Goal: Information Seeking & Learning: Check status

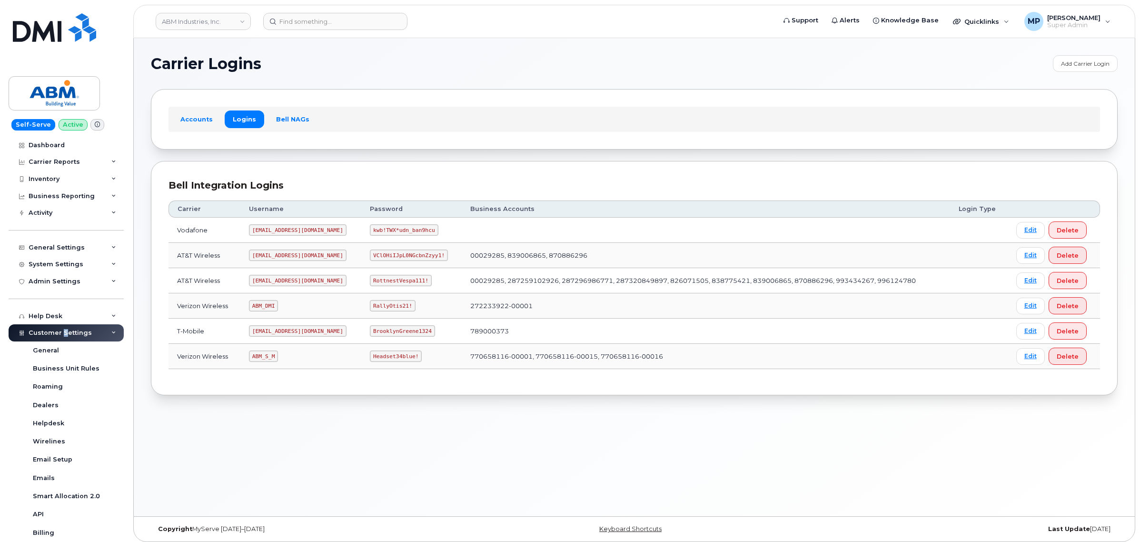
scroll to position [144, 0]
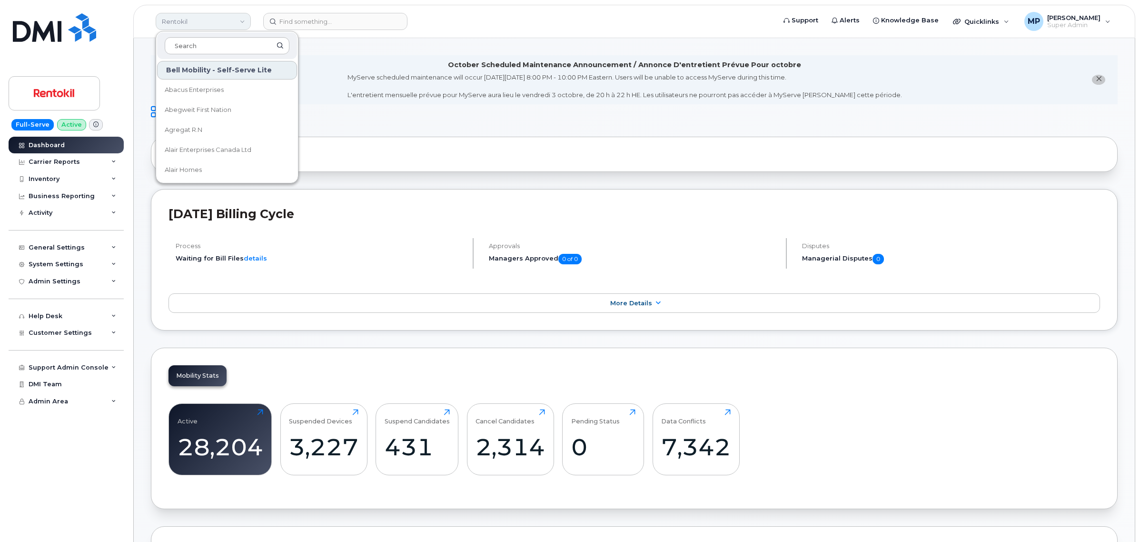
scroll to position [1499, 0]
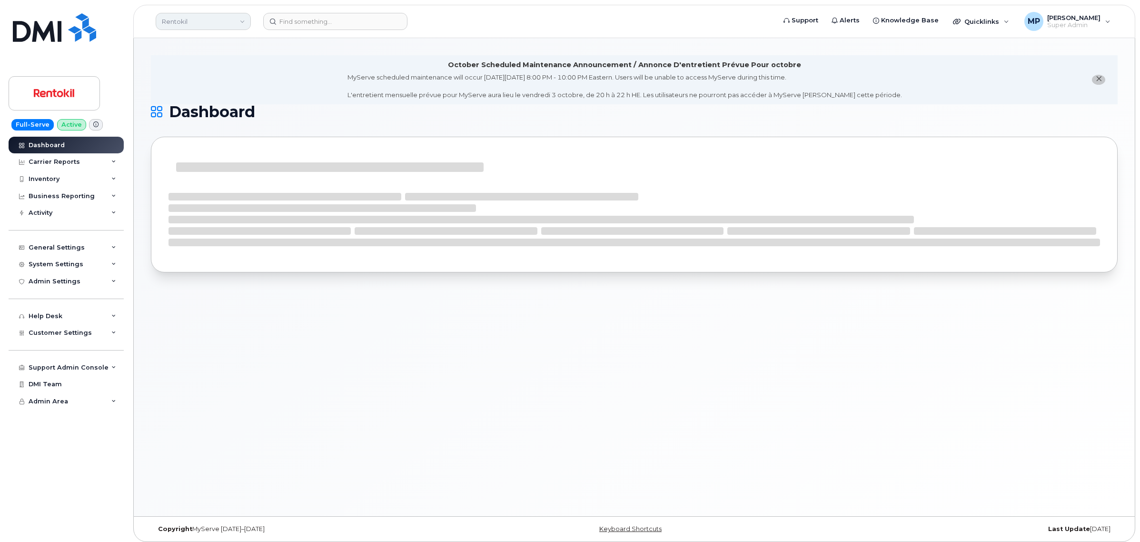
click at [197, 25] on link "Rentokil" at bounding box center [203, 21] width 95 height 17
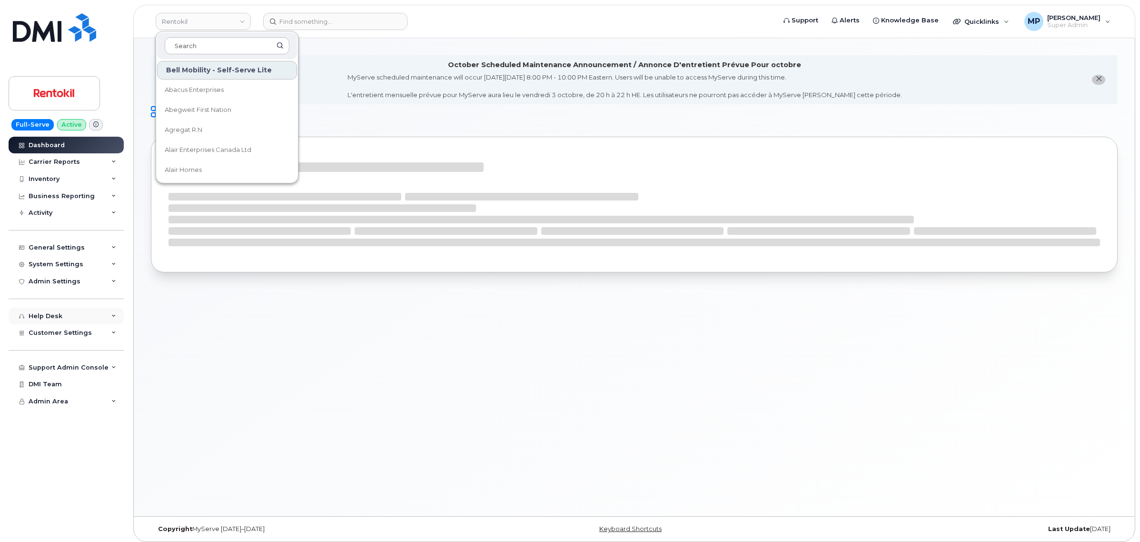
click at [57, 320] on div "Help Desk" at bounding box center [46, 316] width 34 height 8
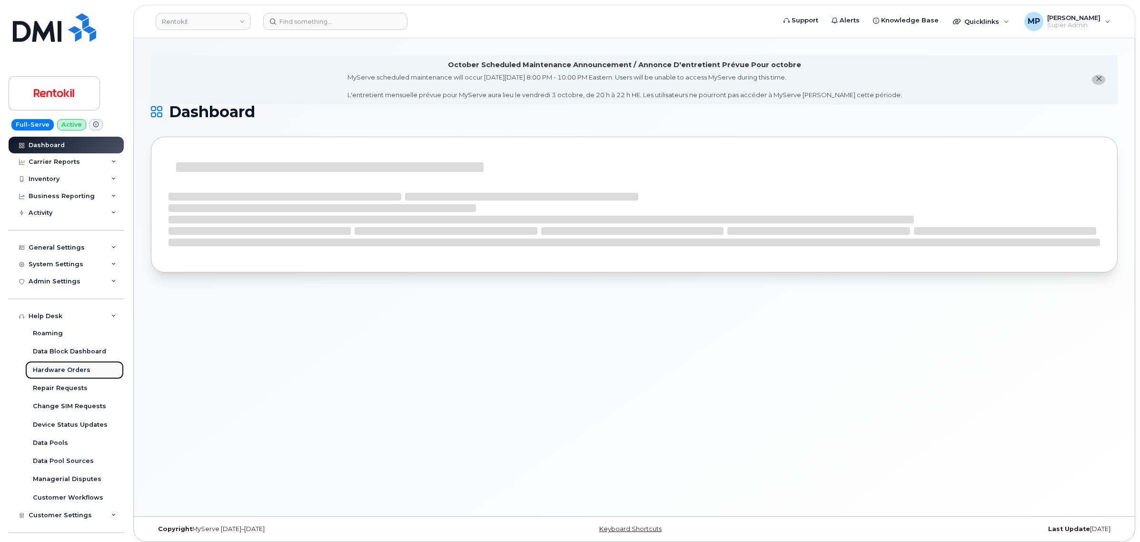
click at [53, 368] on div "Hardware Orders" at bounding box center [62, 370] width 58 height 9
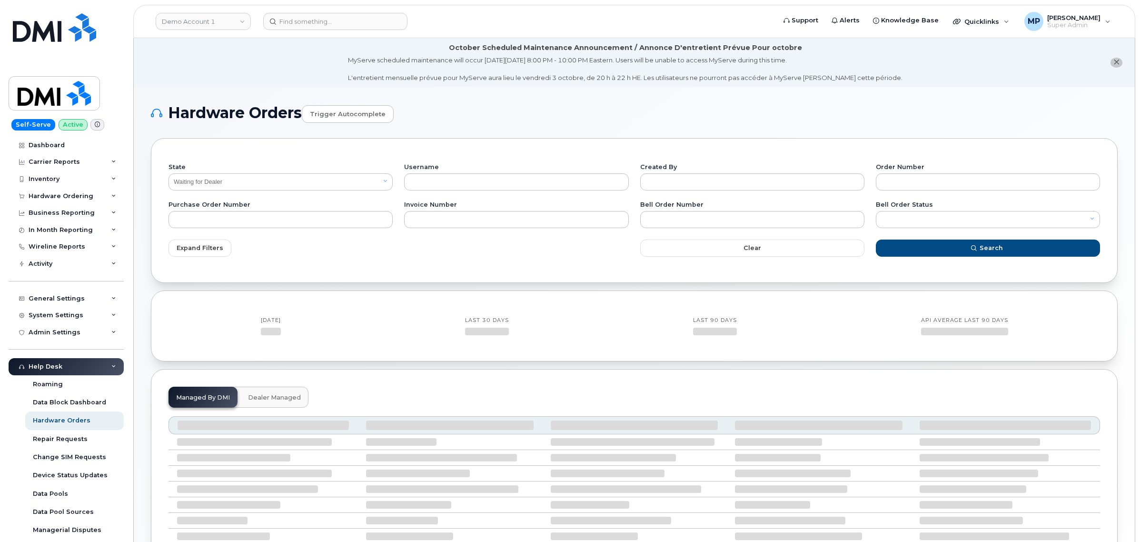
select select "Waiting for Dealer"
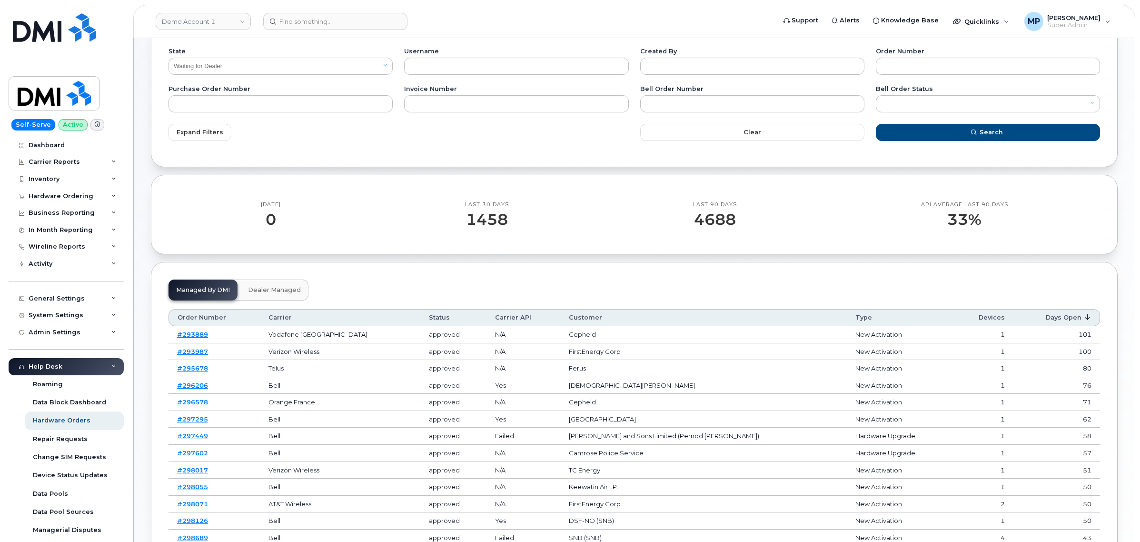
scroll to position [119, 0]
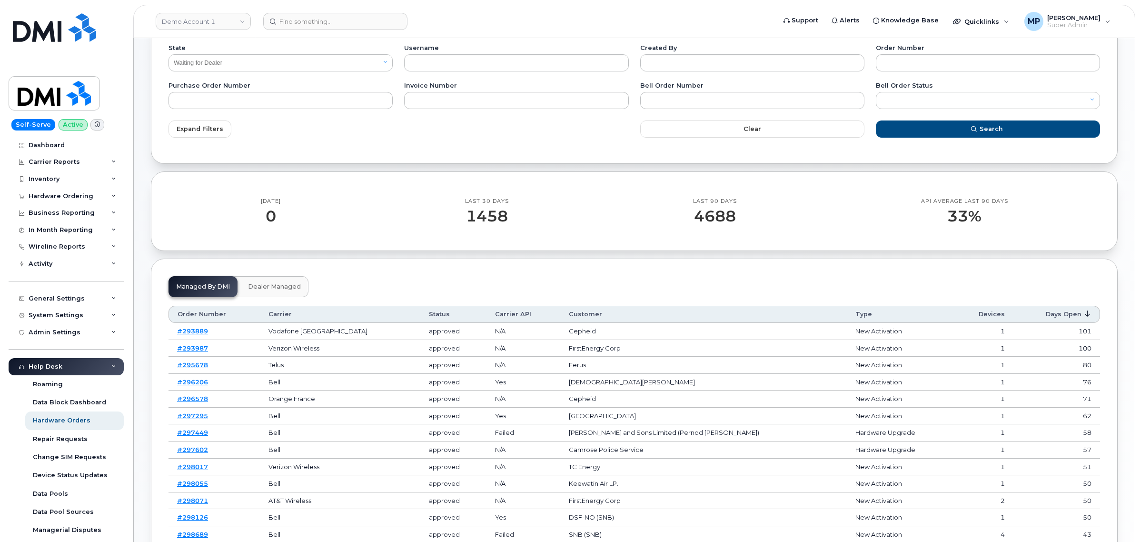
click at [1083, 313] on span at bounding box center [1087, 314] width 8 height 8
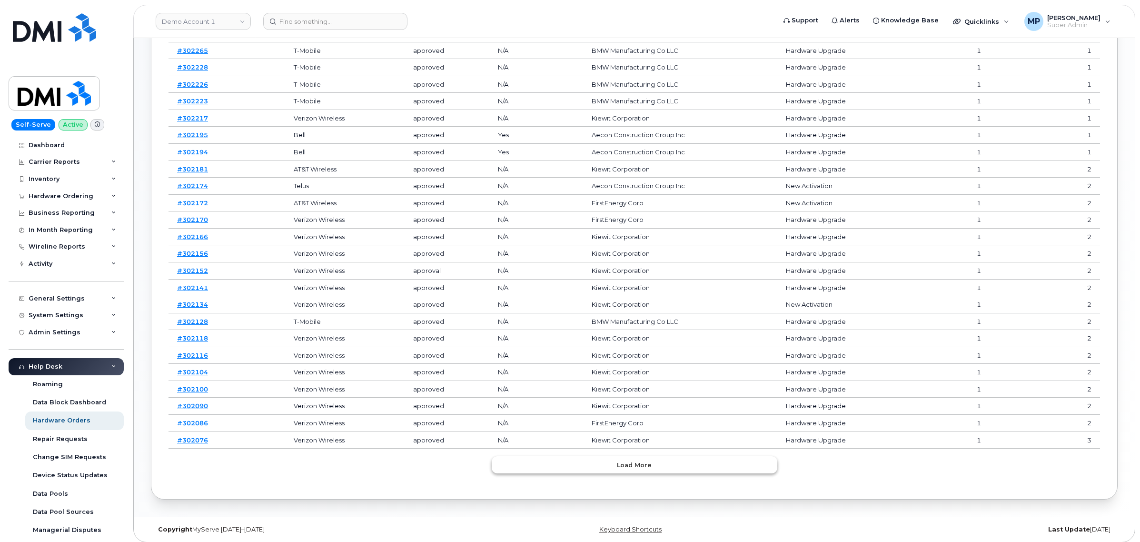
click at [600, 470] on button "Load more" at bounding box center [635, 464] width 286 height 17
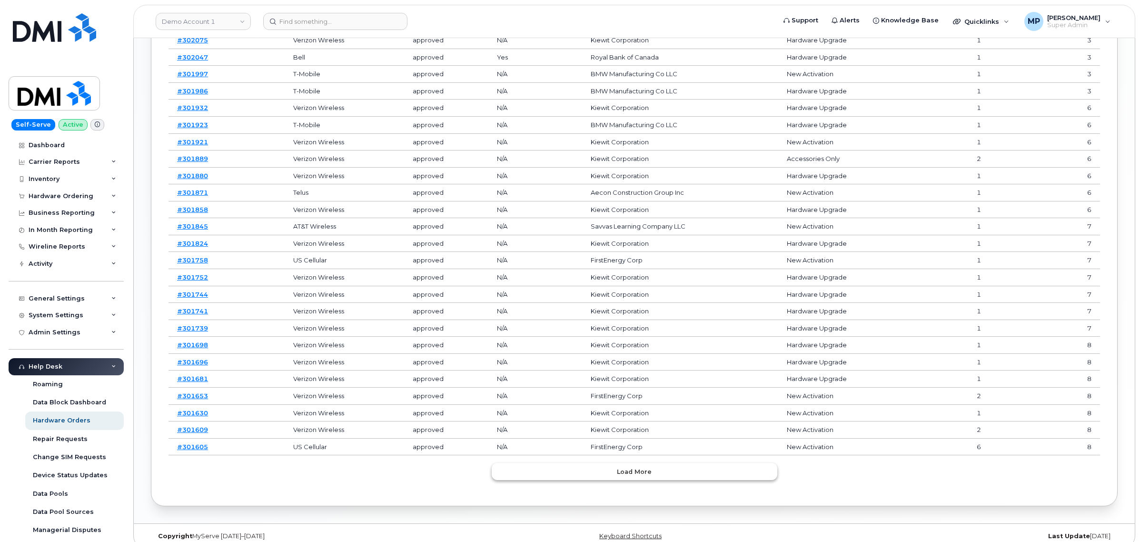
click at [607, 476] on button "Load more" at bounding box center [635, 471] width 286 height 17
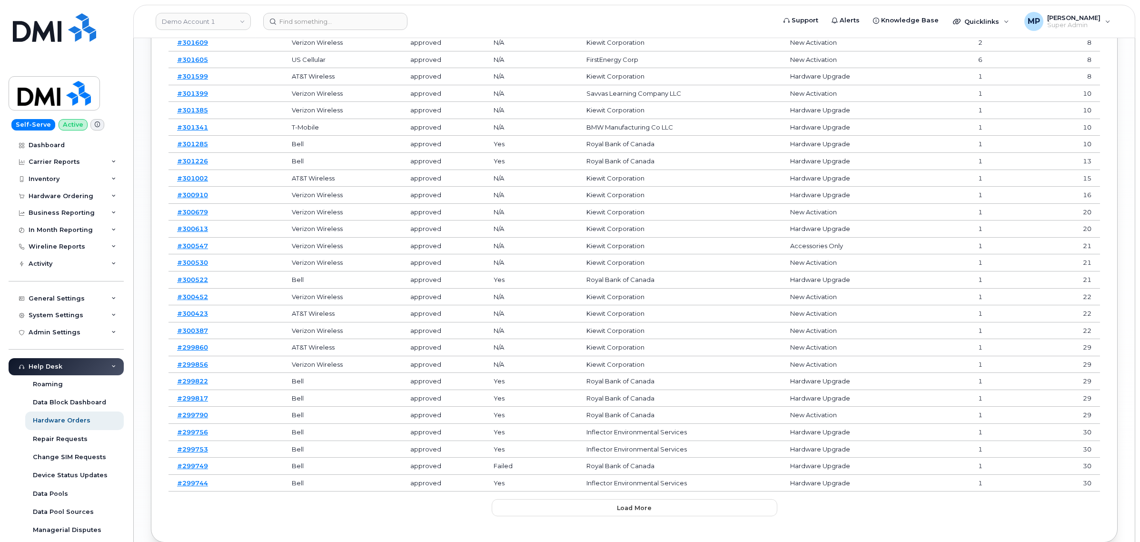
scroll to position [1250, 0]
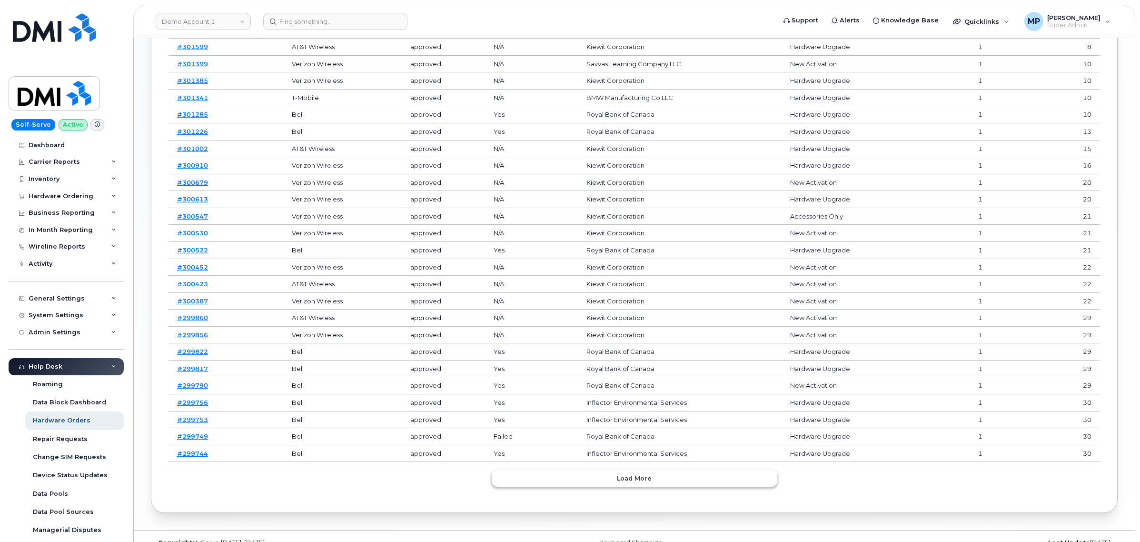
click at [612, 482] on button "Load more" at bounding box center [635, 477] width 286 height 17
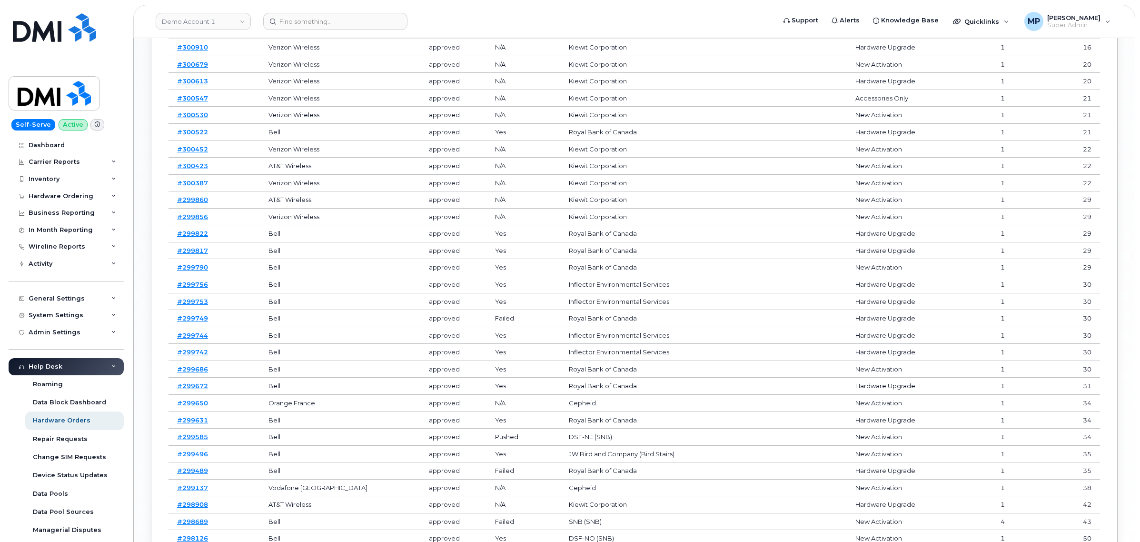
scroll to position [1369, 0]
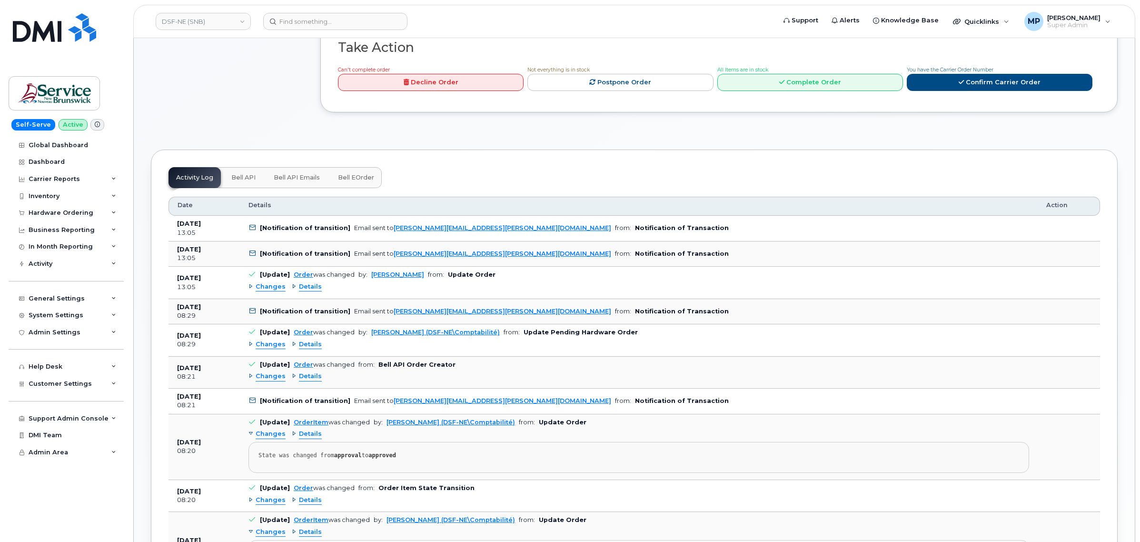
scroll to position [322, 0]
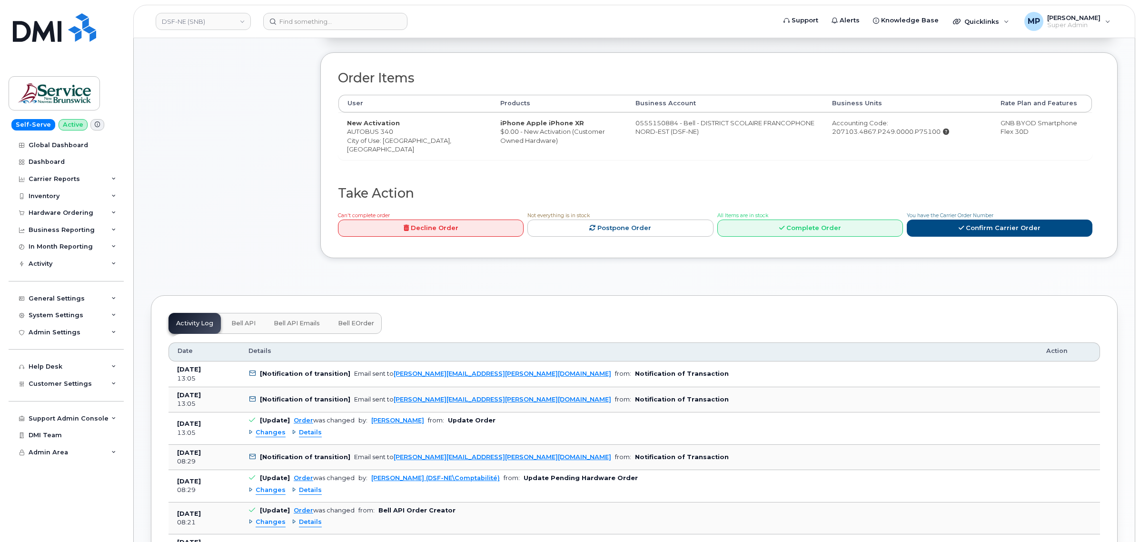
click at [238, 320] on button "Bell API" at bounding box center [244, 323] width 40 height 21
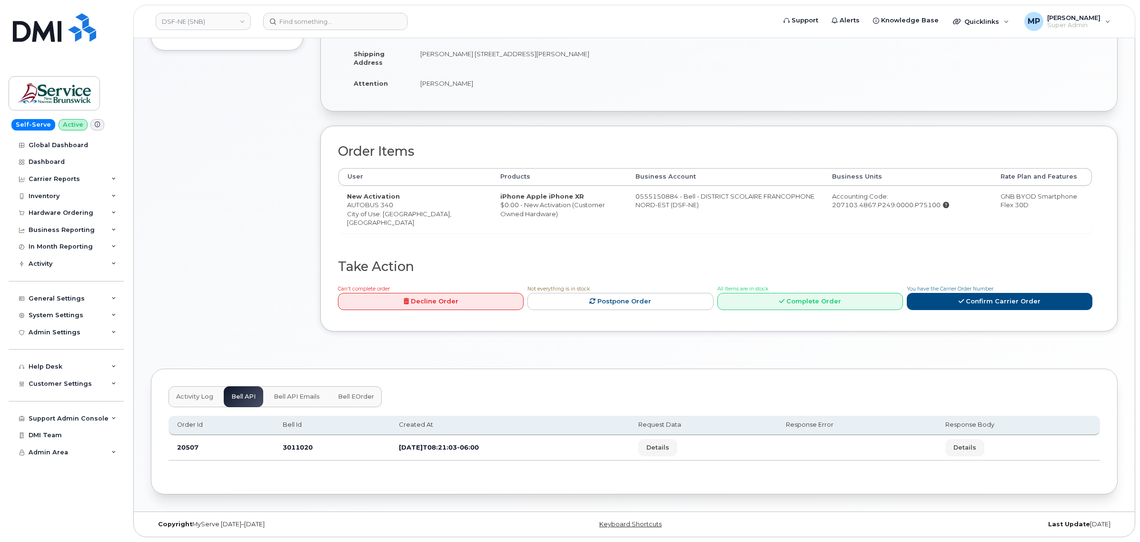
scroll to position [250, 0]
click at [290, 395] on span "Bell API Emails" at bounding box center [297, 397] width 46 height 8
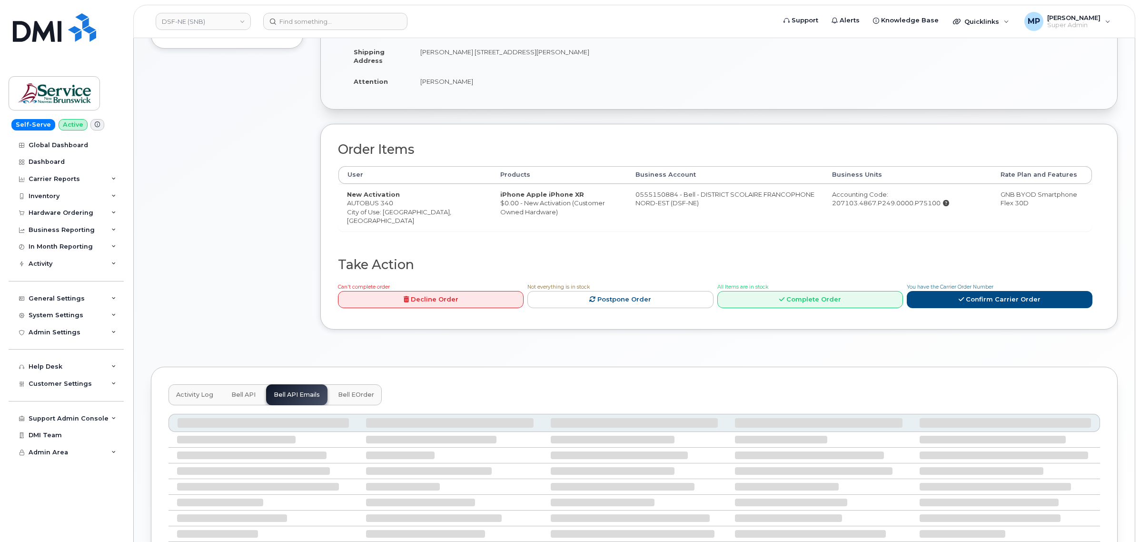
click at [249, 393] on span "Bell API" at bounding box center [243, 395] width 24 height 8
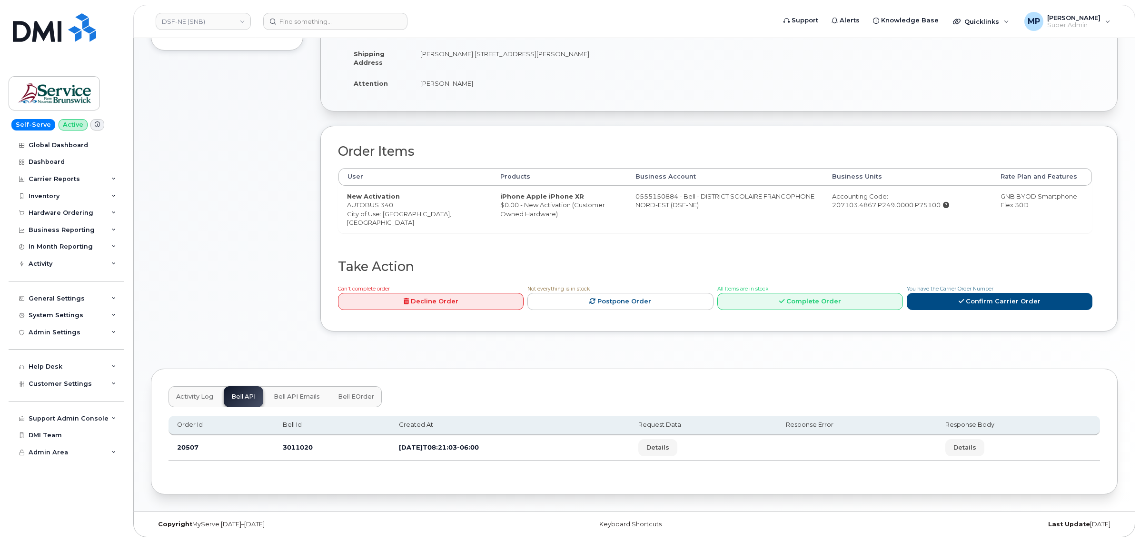
click at [201, 396] on span "Activity Log" at bounding box center [194, 397] width 37 height 8
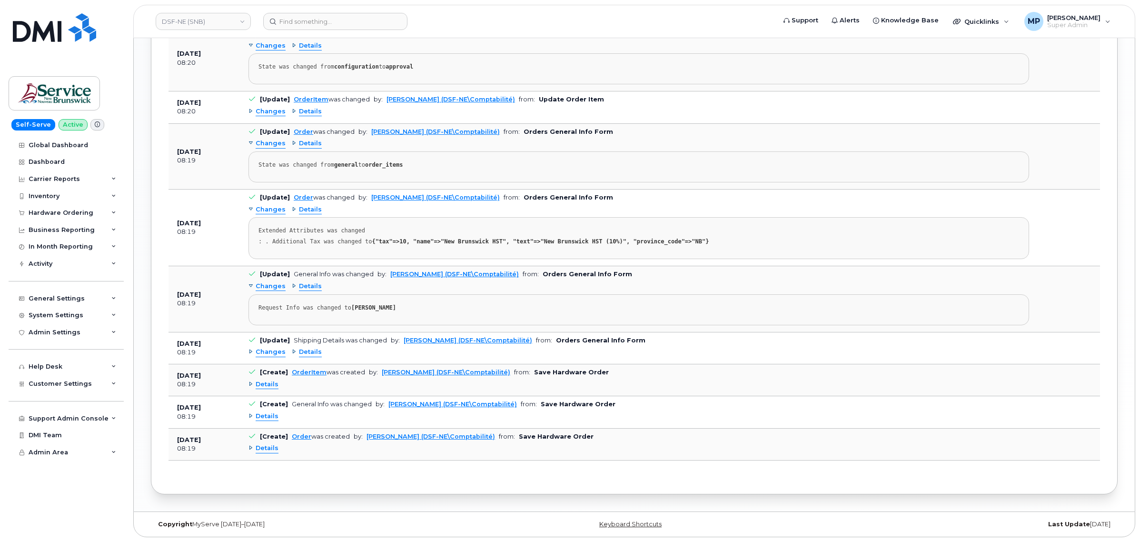
scroll to position [1095, 0]
click at [264, 451] on span "Details" at bounding box center [267, 448] width 23 height 9
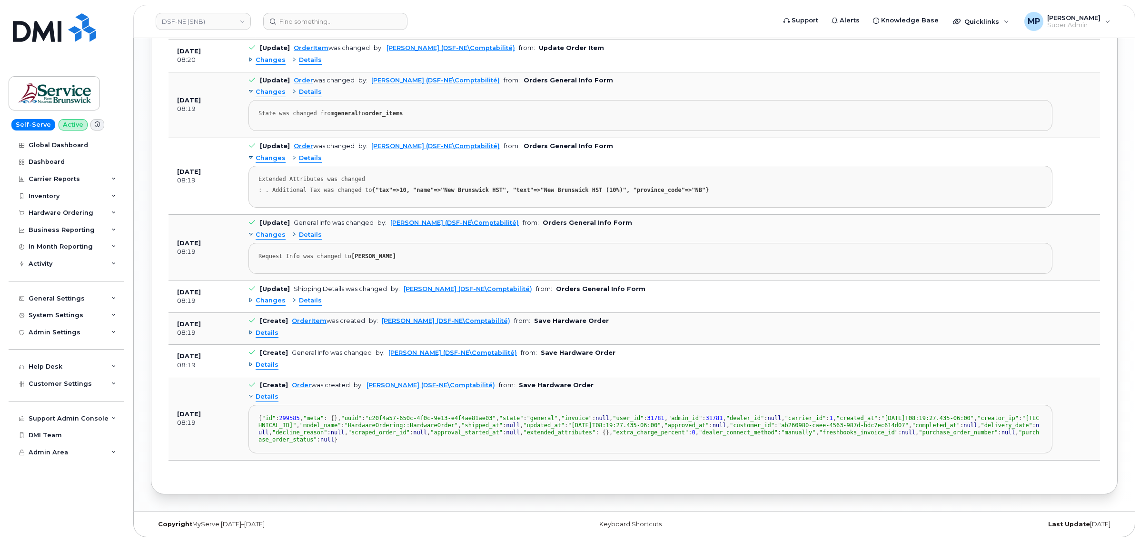
scroll to position [1266, 0]
click at [262, 360] on span "Details" at bounding box center [267, 364] width 23 height 9
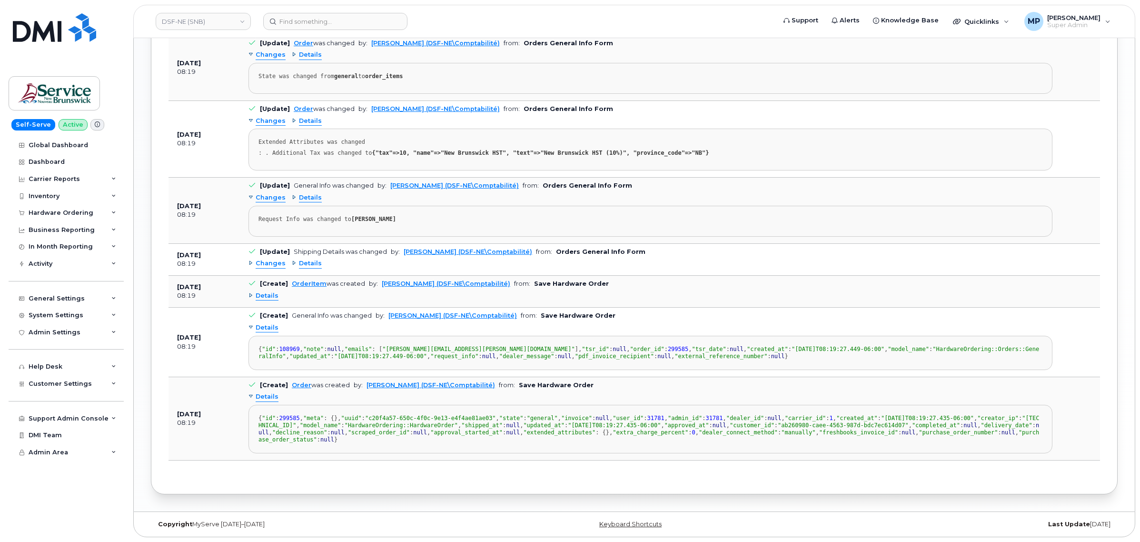
click at [264, 291] on span "Details" at bounding box center [267, 295] width 23 height 9
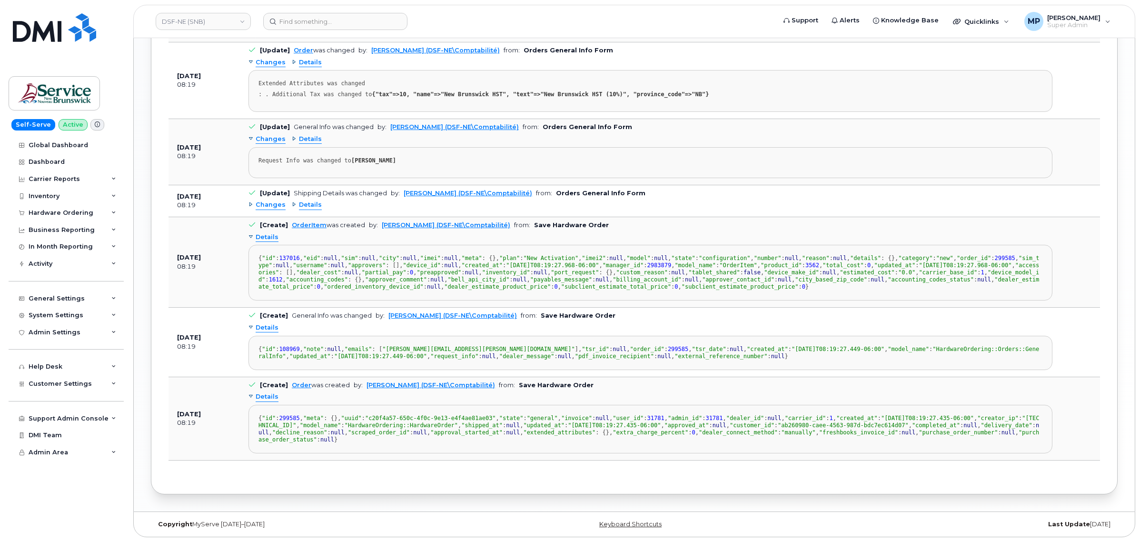
scroll to position [106, 0]
click at [267, 200] on span "Changes" at bounding box center [271, 204] width 30 height 9
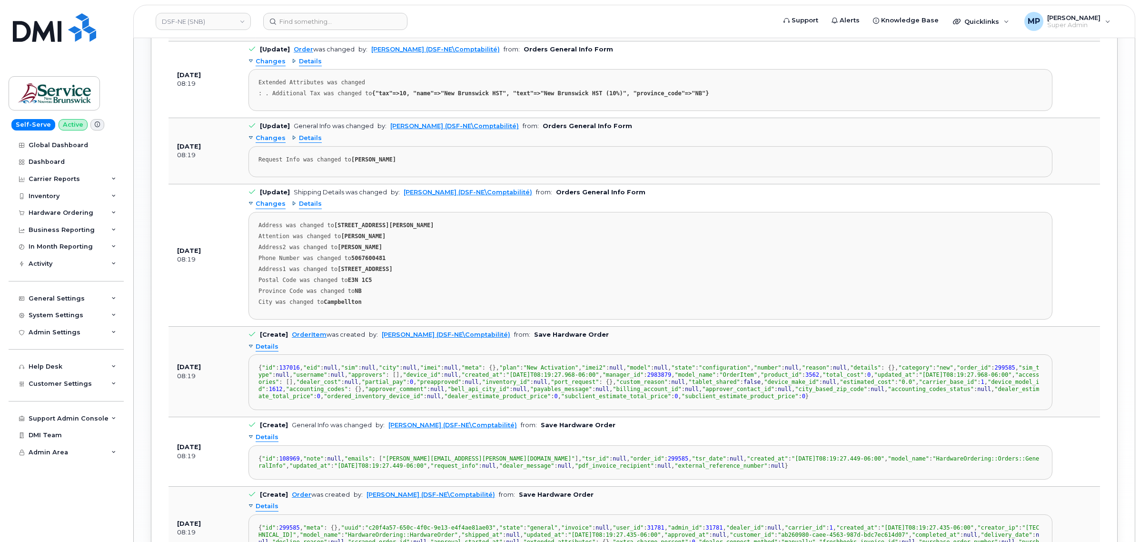
scroll to position [1207, 0]
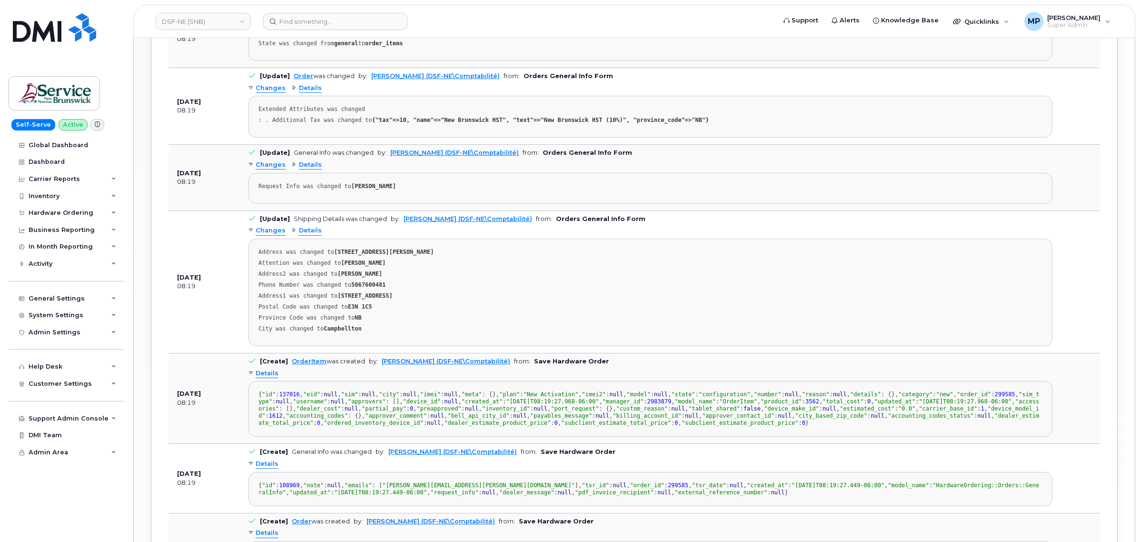
click at [268, 235] on span "Changes" at bounding box center [271, 230] width 30 height 9
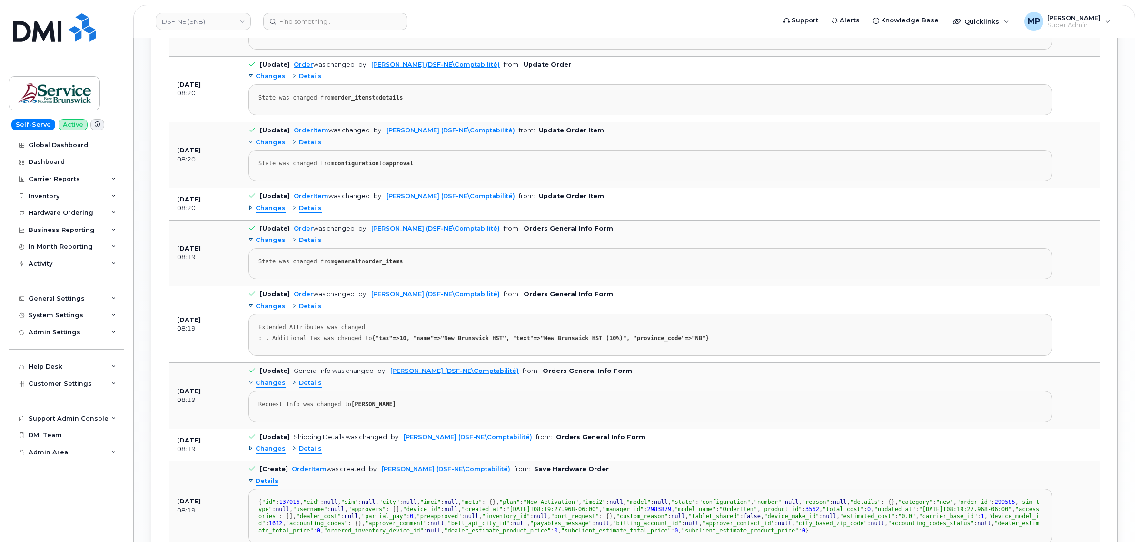
scroll to position [969, 0]
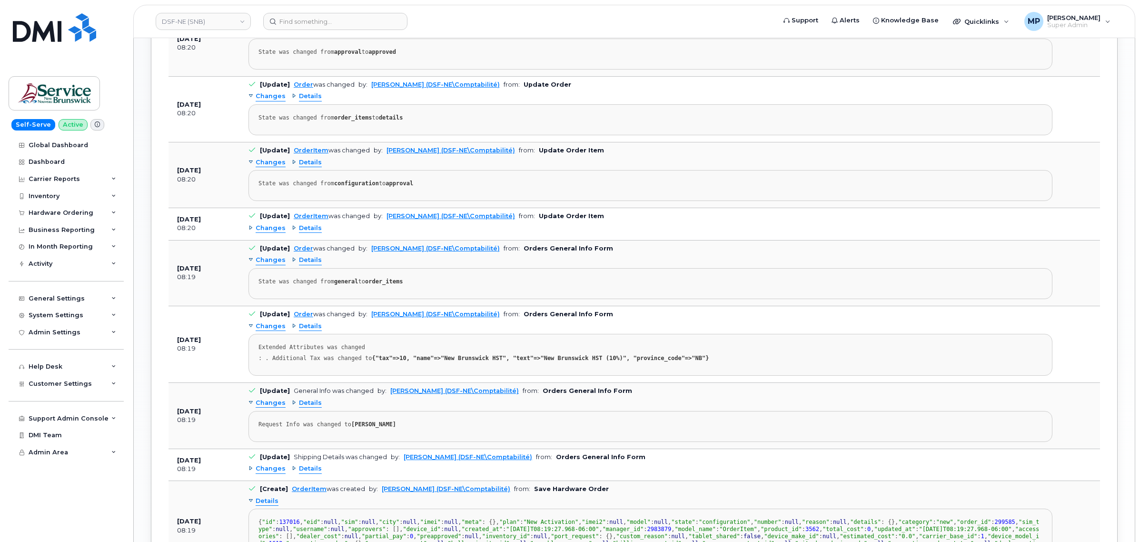
click at [268, 265] on span "Changes" at bounding box center [271, 260] width 30 height 9
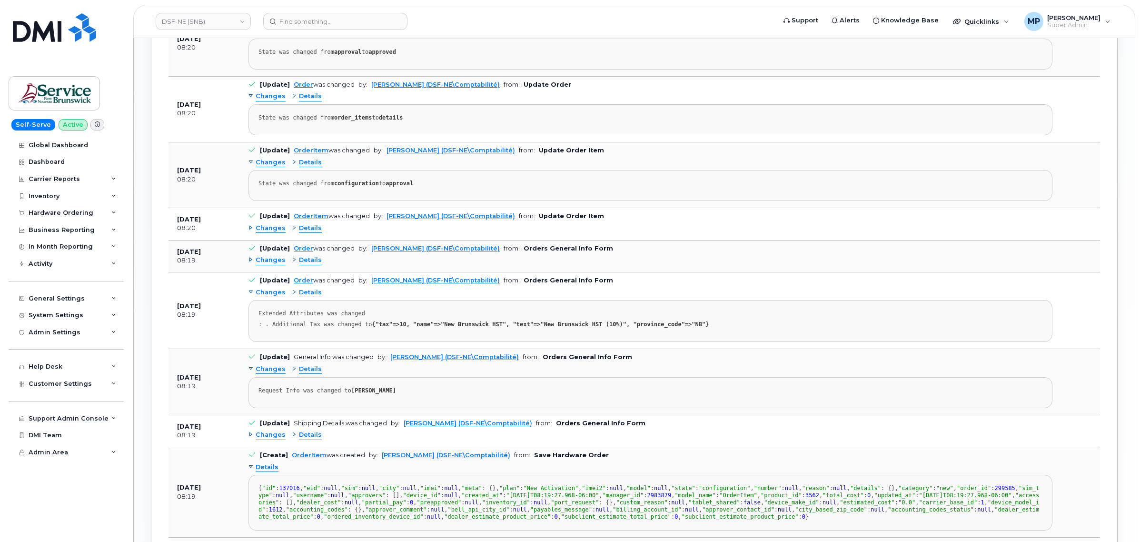
click at [268, 232] on span "Changes" at bounding box center [271, 228] width 30 height 9
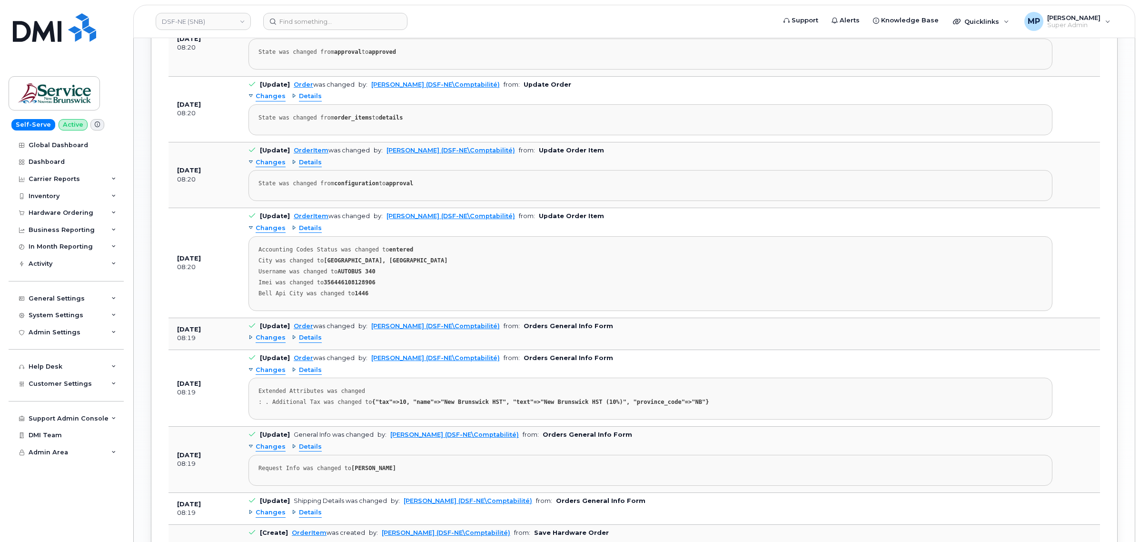
click at [267, 233] on span "Changes" at bounding box center [271, 228] width 30 height 9
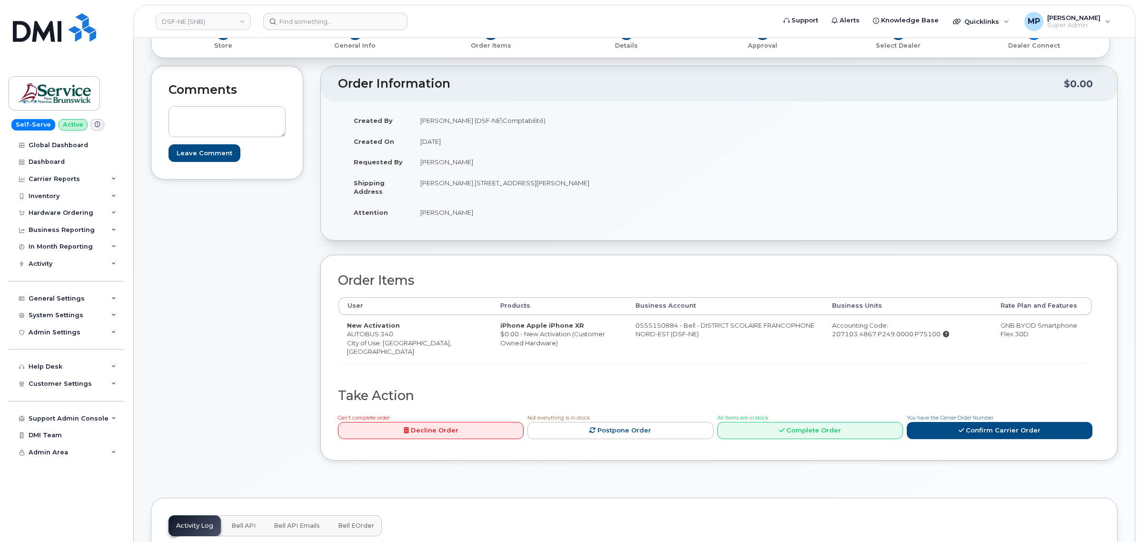
scroll to position [0, 0]
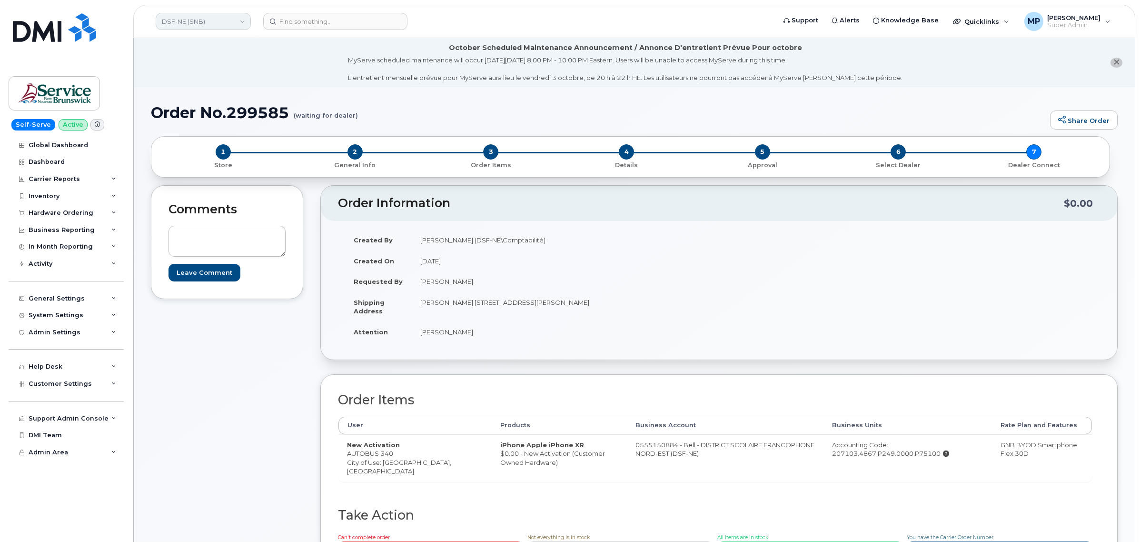
click at [193, 20] on link "DSF-NE (SNB)" at bounding box center [203, 21] width 95 height 17
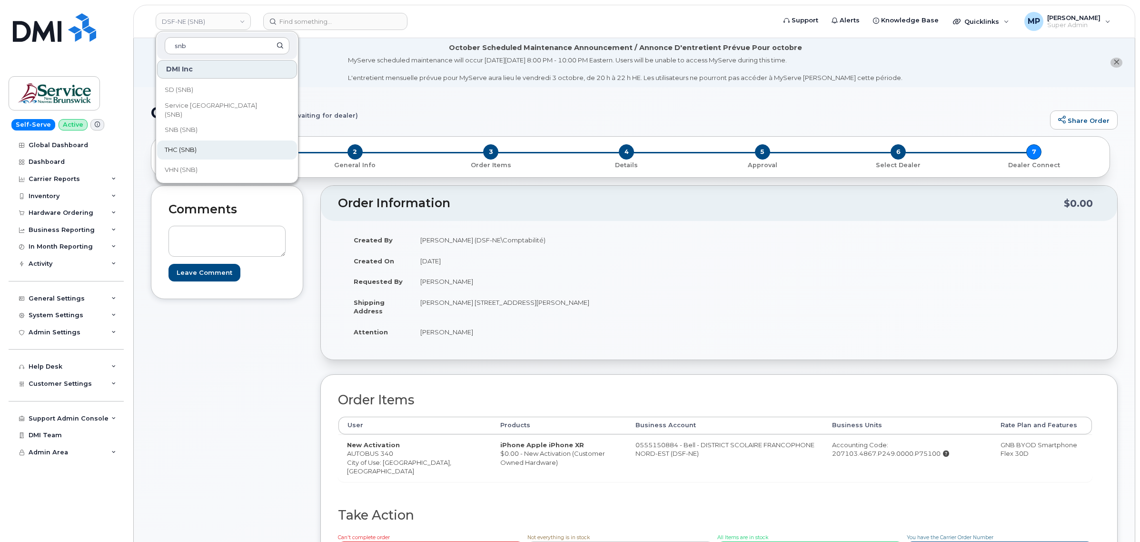
scroll to position [461, 0]
type input "snb"
click at [210, 167] on link "VHN (SNB)" at bounding box center [227, 168] width 140 height 19
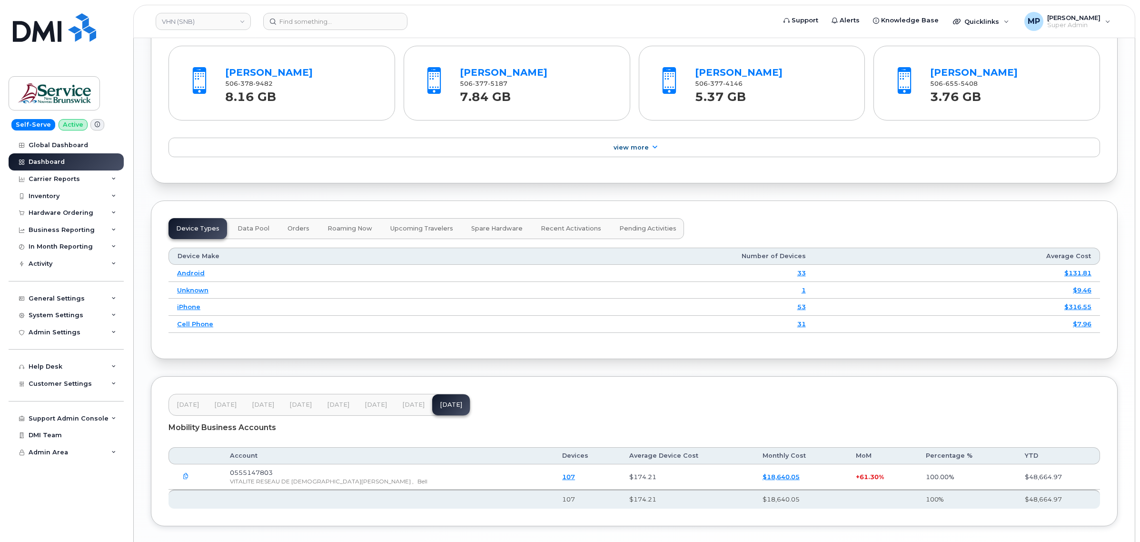
scroll to position [1124, 0]
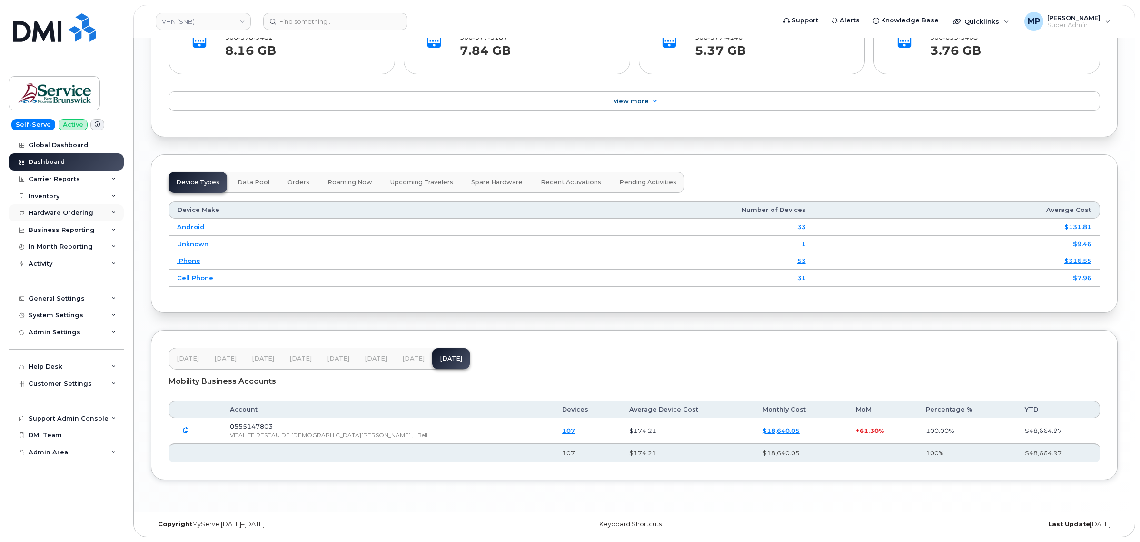
click at [67, 211] on div "Hardware Ordering" at bounding box center [61, 213] width 65 height 8
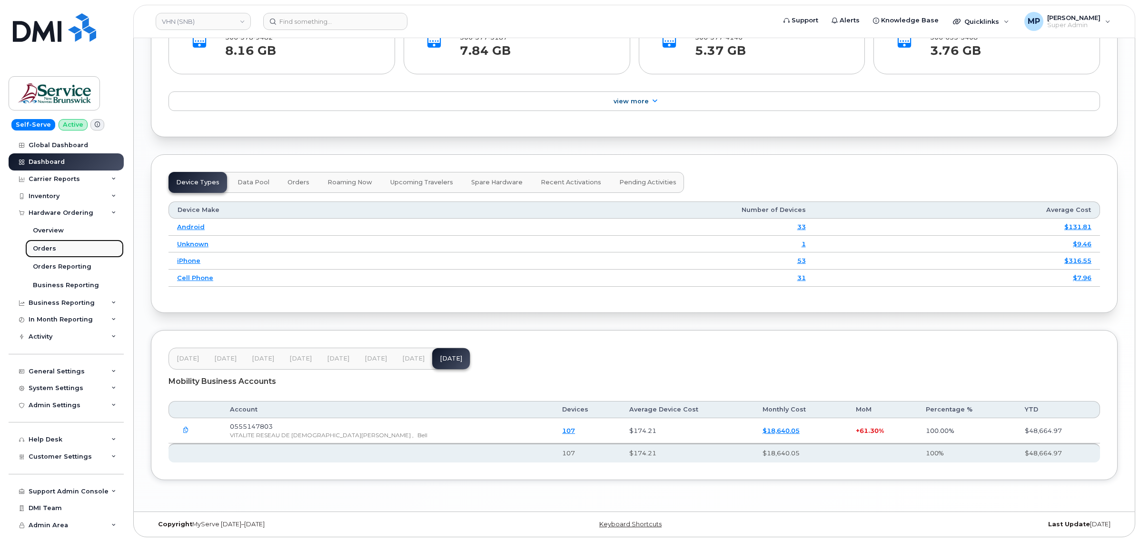
click at [53, 250] on div "Orders" at bounding box center [44, 248] width 23 height 9
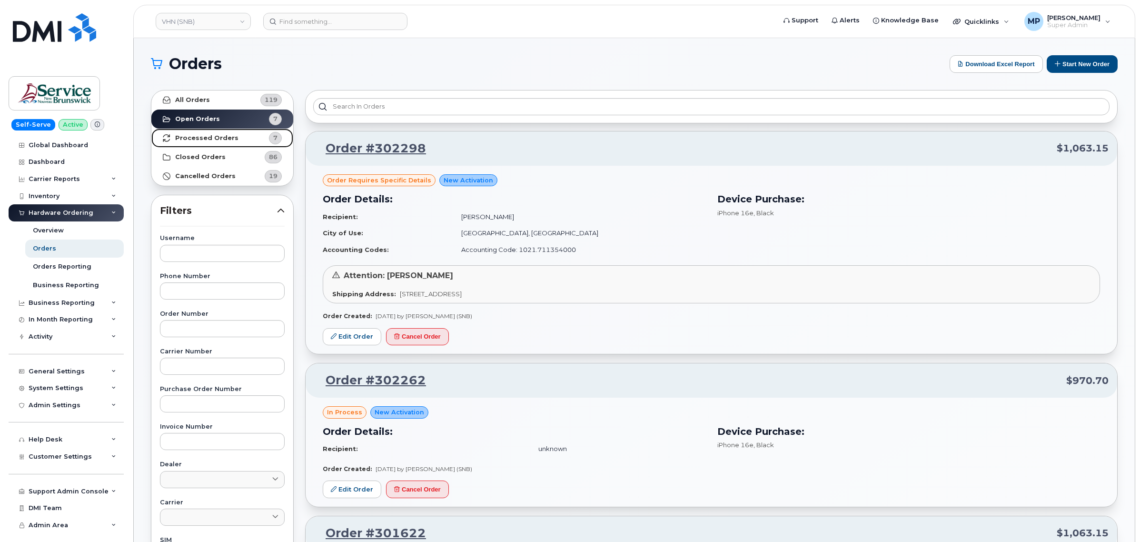
click at [206, 136] on strong "Processed Orders" at bounding box center [206, 138] width 63 height 8
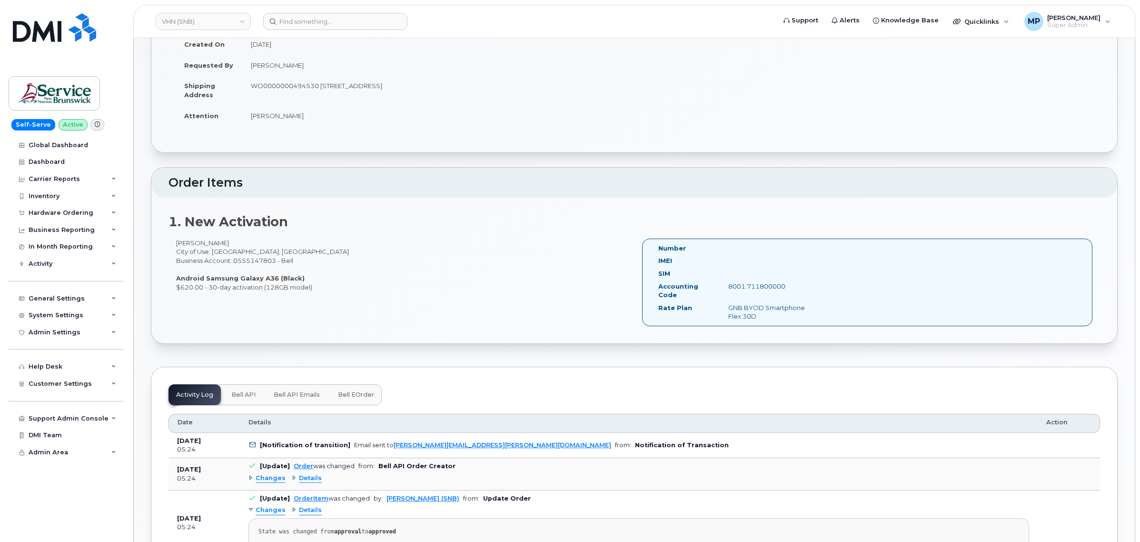
scroll to position [298, 0]
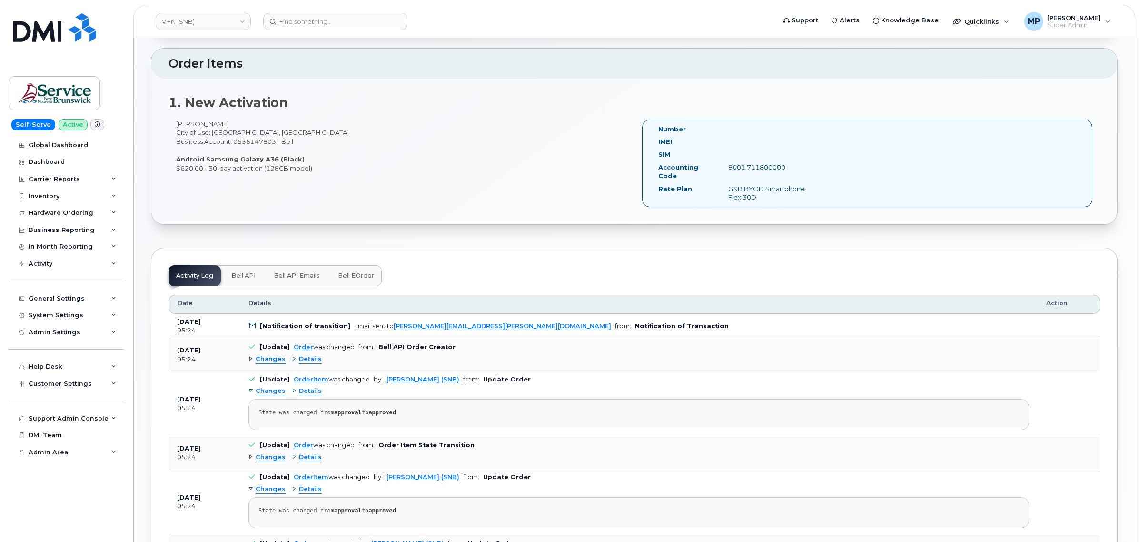
click at [274, 356] on span "Changes" at bounding box center [271, 359] width 30 height 9
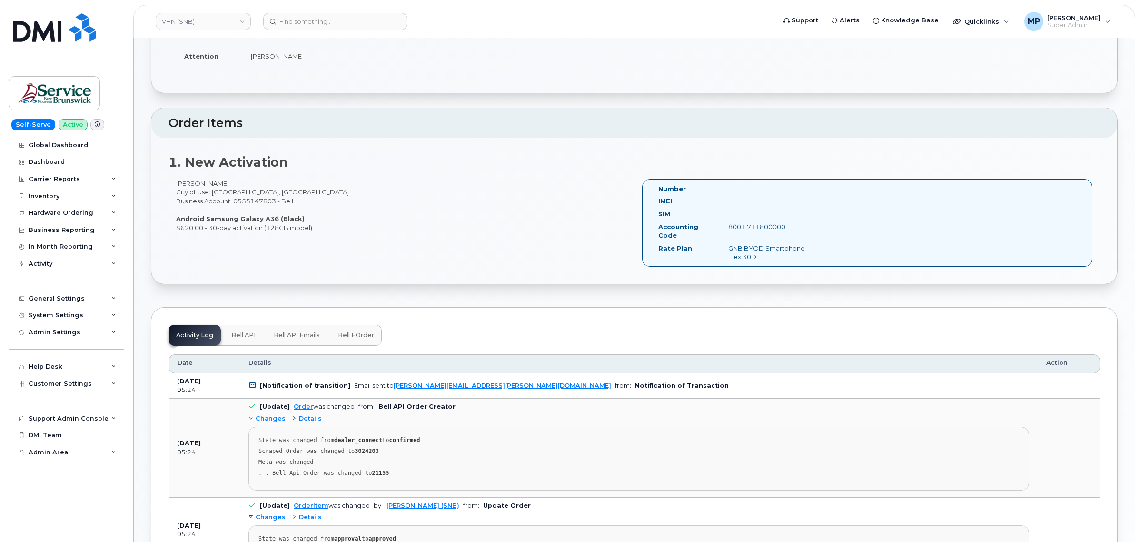
scroll to position [417, 0]
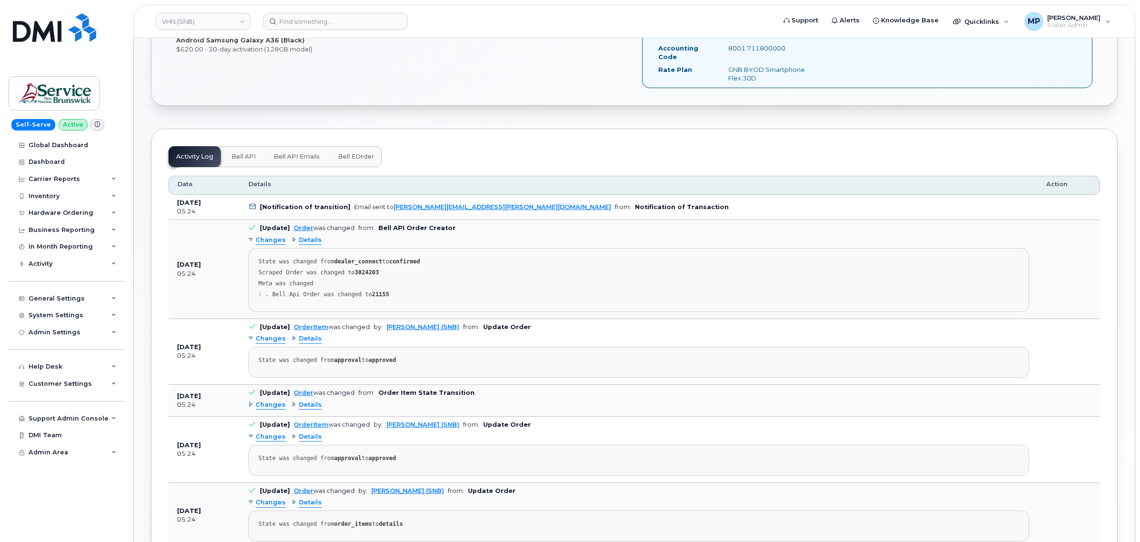
click at [239, 160] on span "Bell API" at bounding box center [243, 157] width 24 height 8
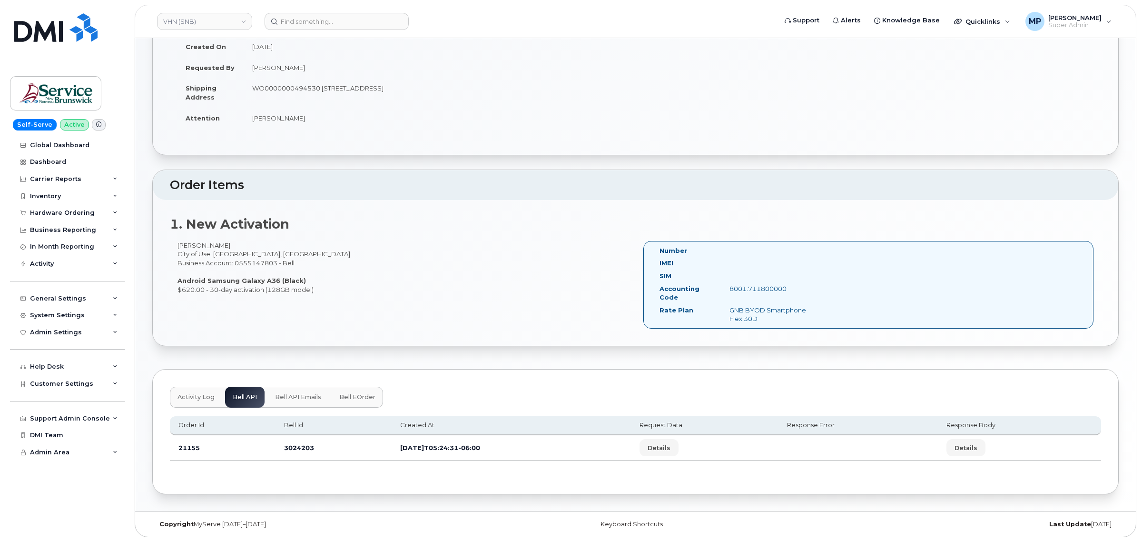
scroll to position [177, 0]
click at [669, 443] on span "Details" at bounding box center [657, 447] width 23 height 9
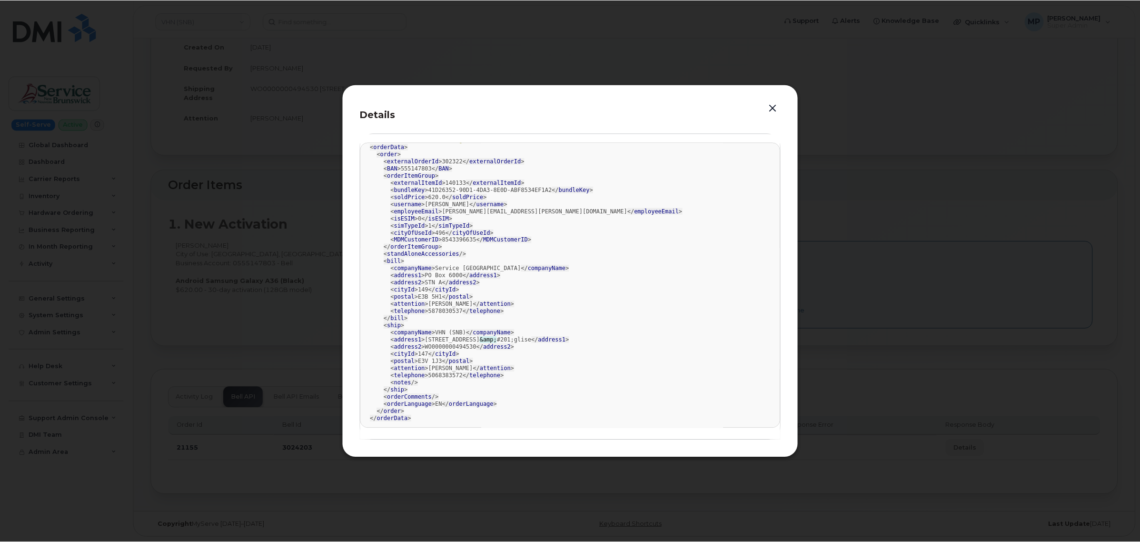
scroll to position [20, 0]
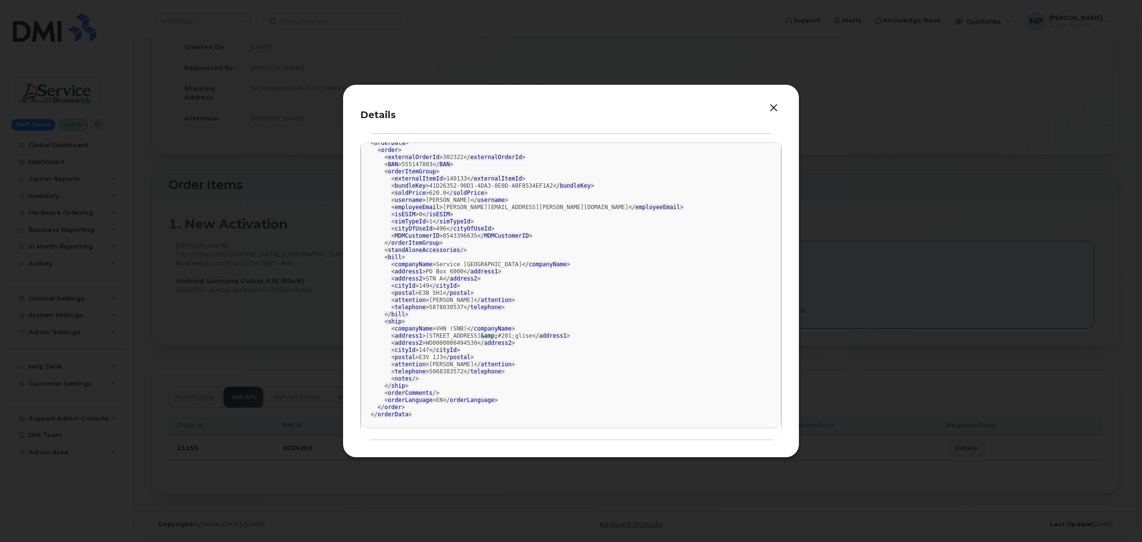
click at [772, 108] on button "button" at bounding box center [774, 107] width 14 height 13
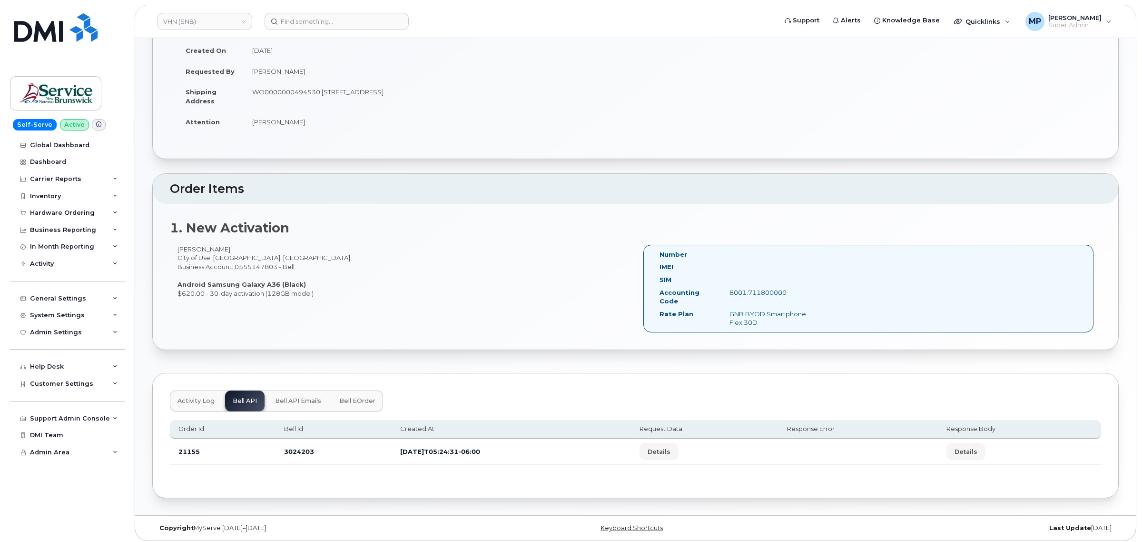
scroll to position [177, 0]
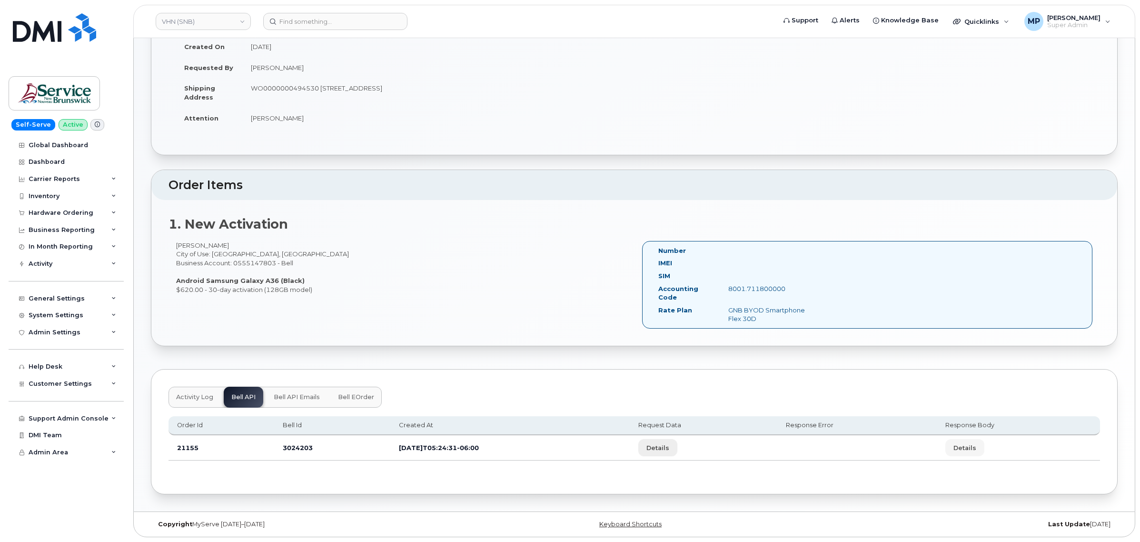
click at [669, 447] on span "Details" at bounding box center [657, 447] width 23 height 9
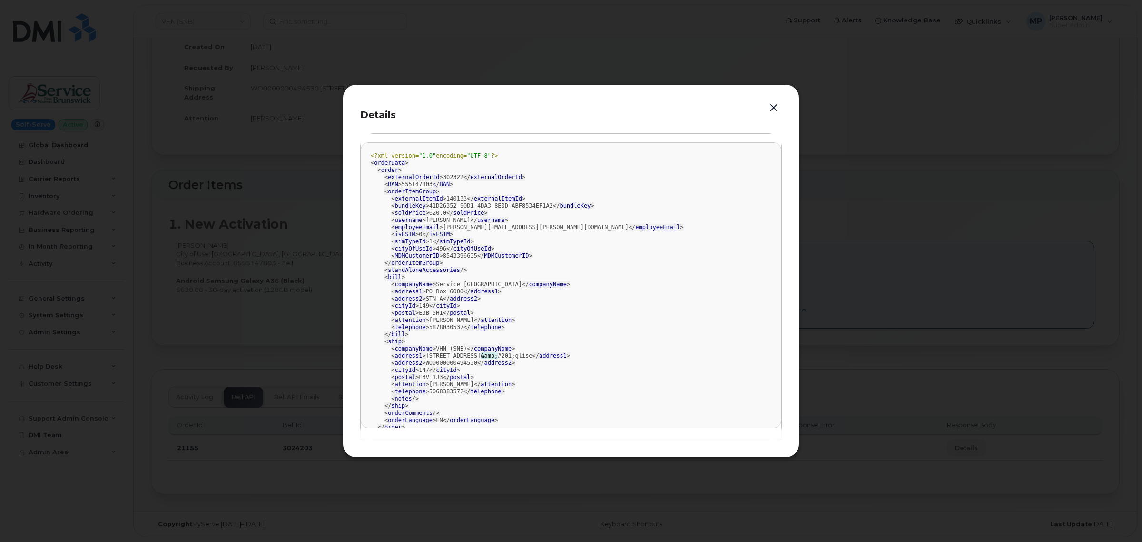
click at [773, 108] on button "button" at bounding box center [774, 107] width 14 height 13
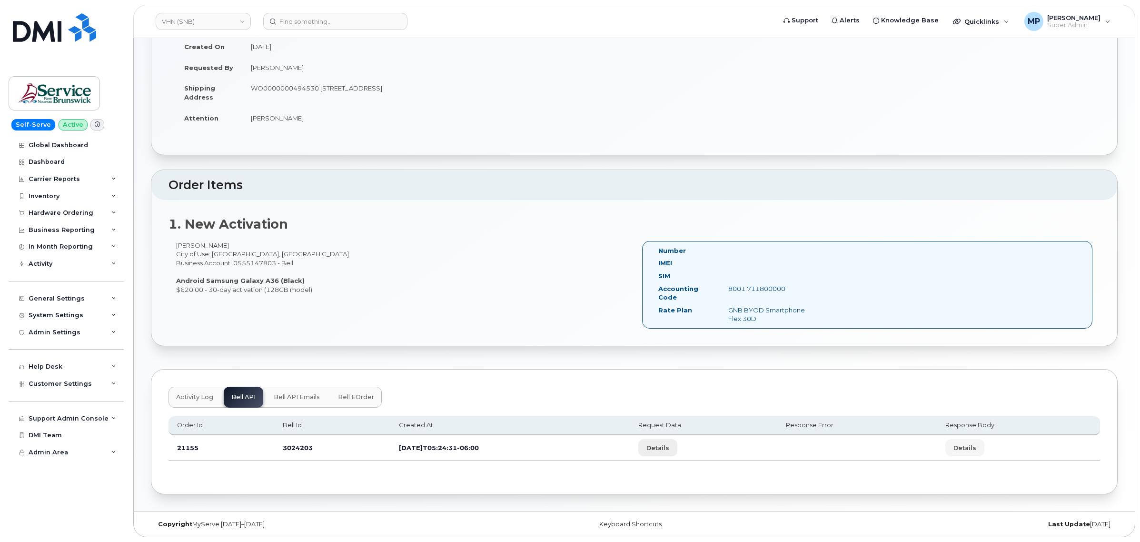
click at [676, 453] on button "Details" at bounding box center [657, 447] width 39 height 17
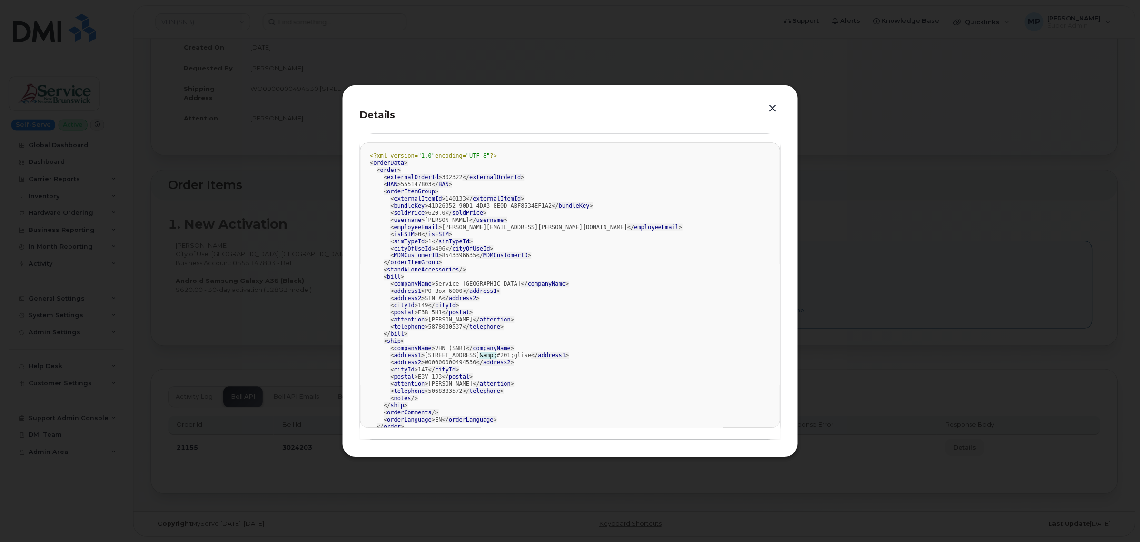
scroll to position [20, 0]
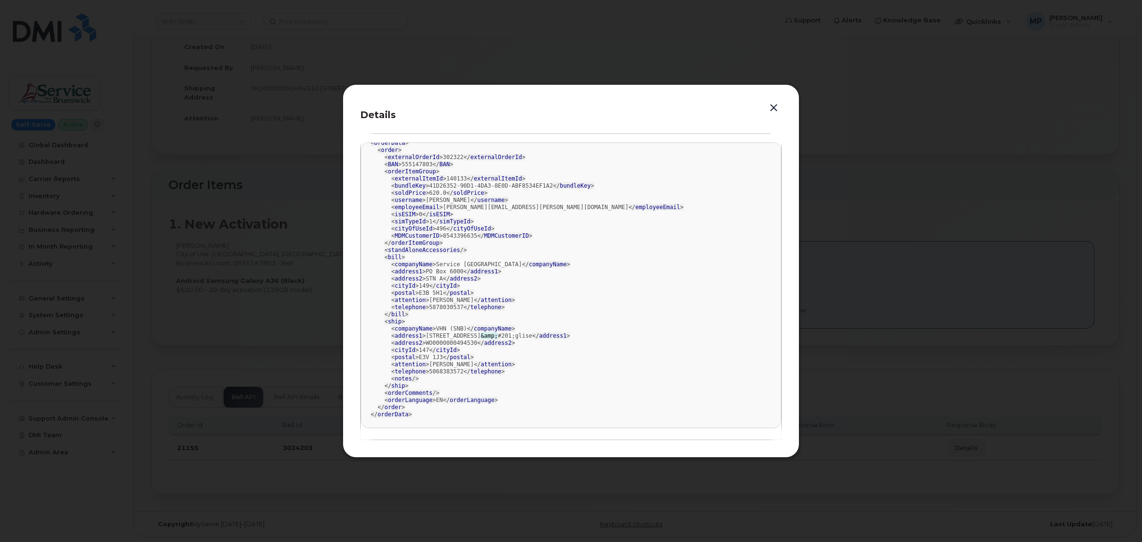
click at [776, 106] on button "button" at bounding box center [774, 107] width 14 height 13
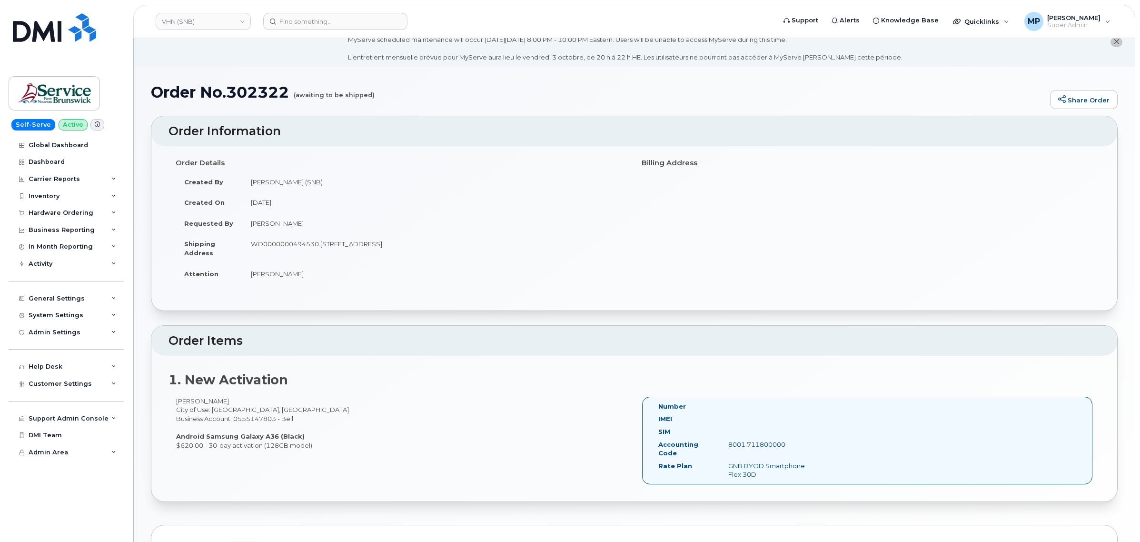
scroll to position [0, 0]
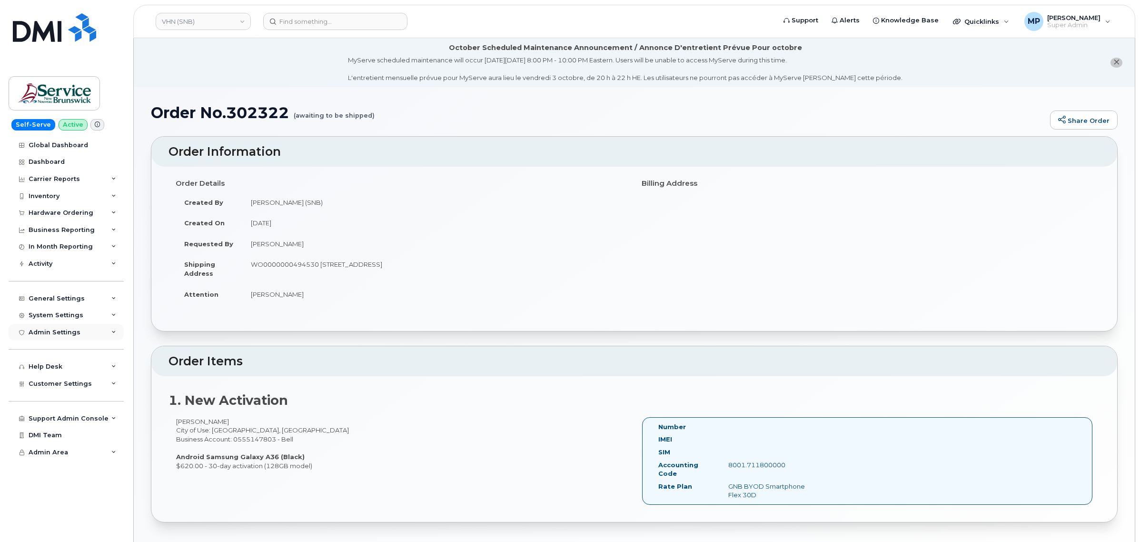
click at [67, 332] on div "Admin Settings" at bounding box center [55, 332] width 52 height 8
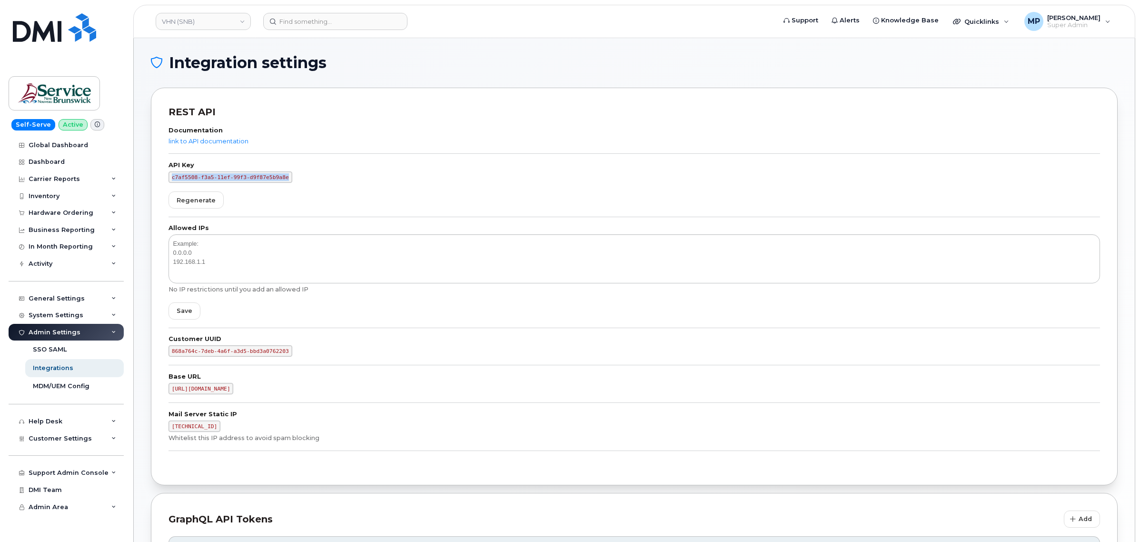
drag, startPoint x: 278, startPoint y: 175, endPoint x: 172, endPoint y: 177, distance: 106.6
click at [172, 177] on code "c7af5508-f3a5-11ef-99f3-d9f87e5b9a8e" at bounding box center [231, 176] width 124 height 11
copy code "c7af5508-f3a5-11ef-99f3-d9f87e5b9a8e"
click at [48, 437] on div "Customer Settings" at bounding box center [66, 438] width 115 height 17
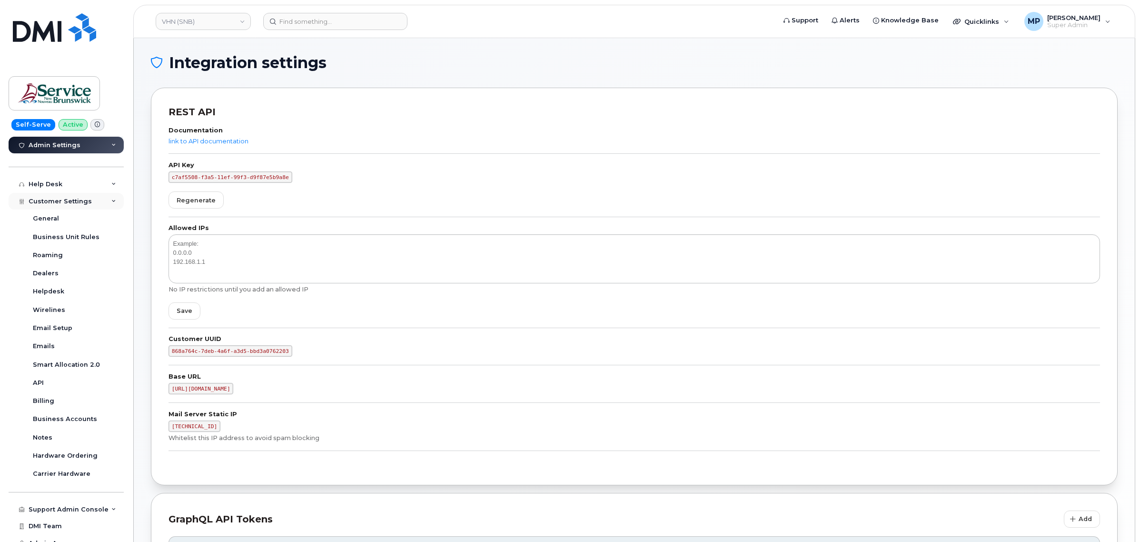
scroll to position [238, 0]
click at [39, 381] on div "API" at bounding box center [38, 381] width 11 height 9
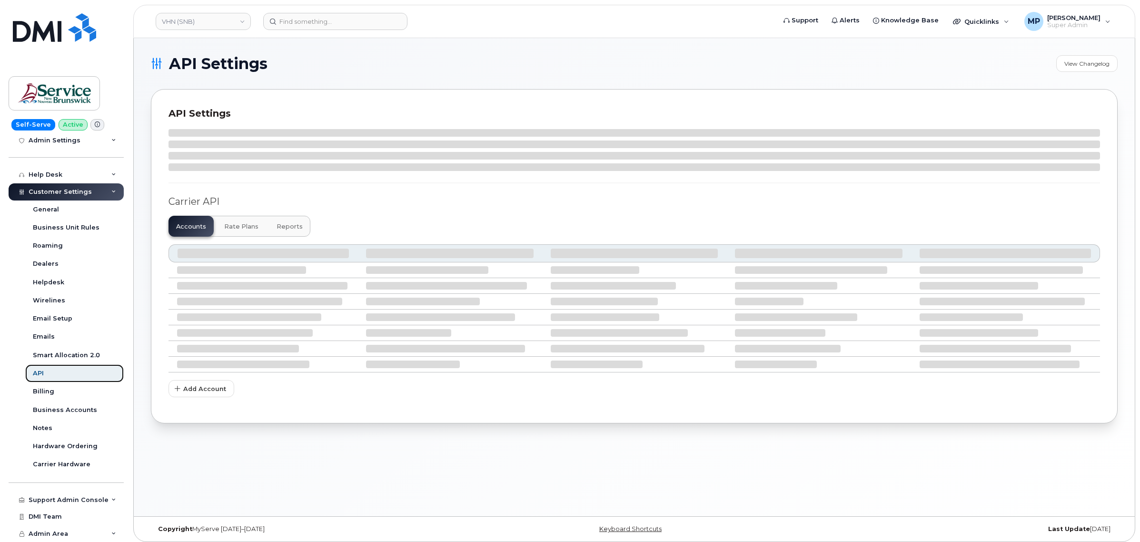
scroll to position [196, 0]
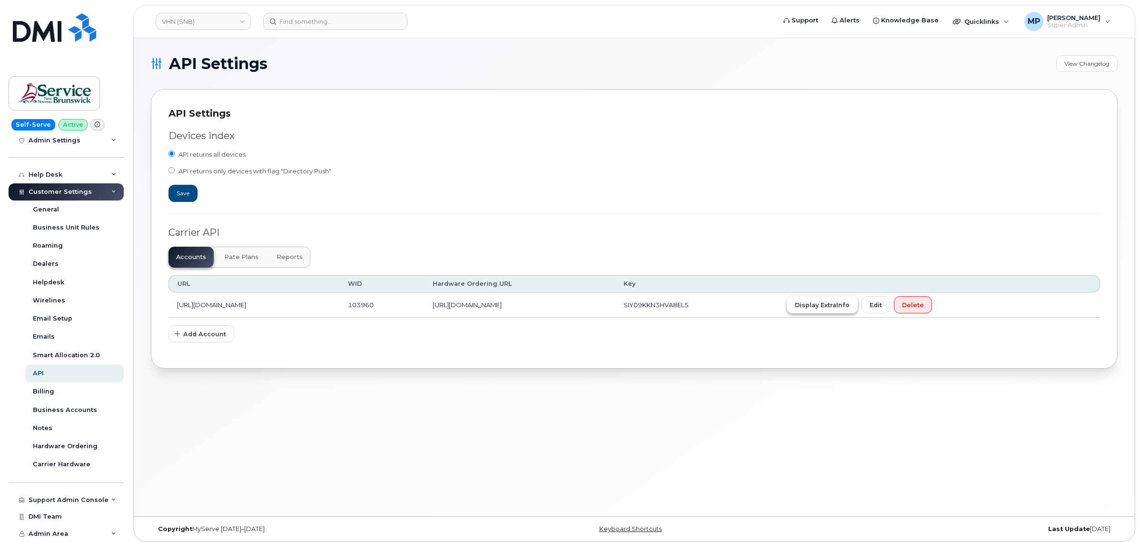
click at [850, 303] on span "Display ExtraInfo" at bounding box center [822, 304] width 55 height 9
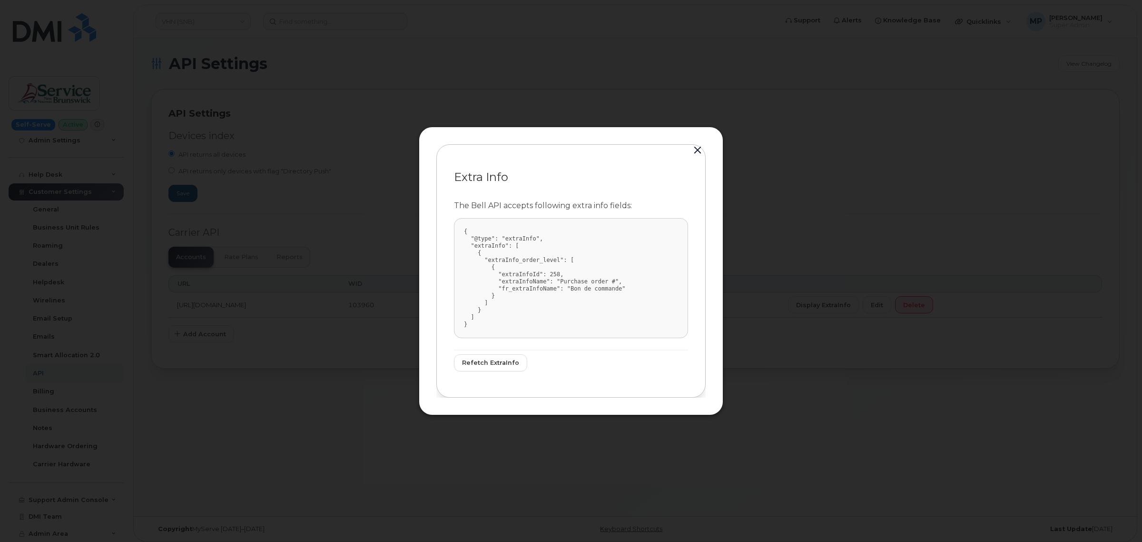
click at [698, 147] on button "button" at bounding box center [698, 150] width 14 height 13
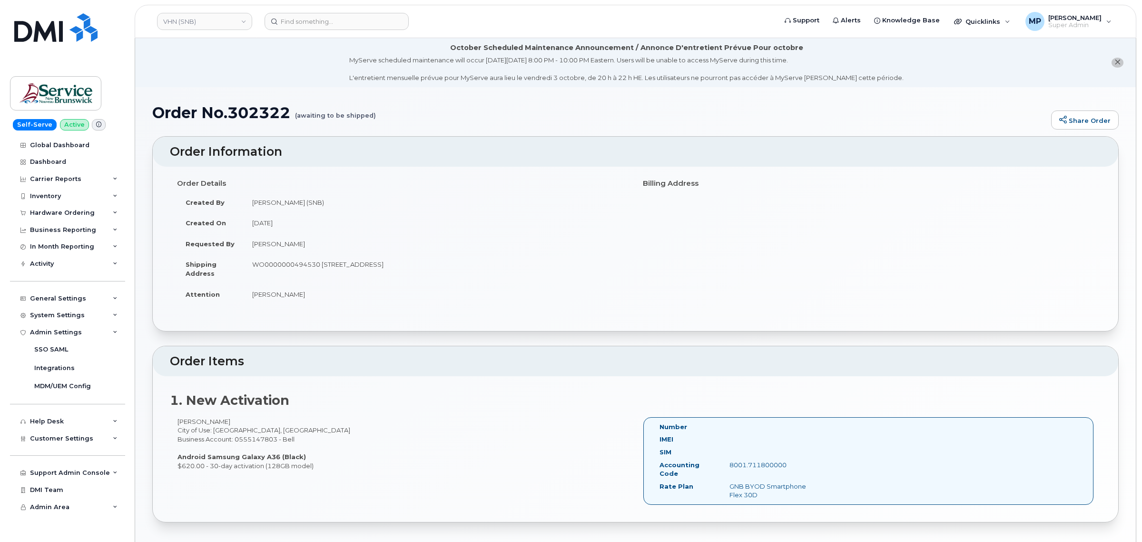
scroll to position [177, 0]
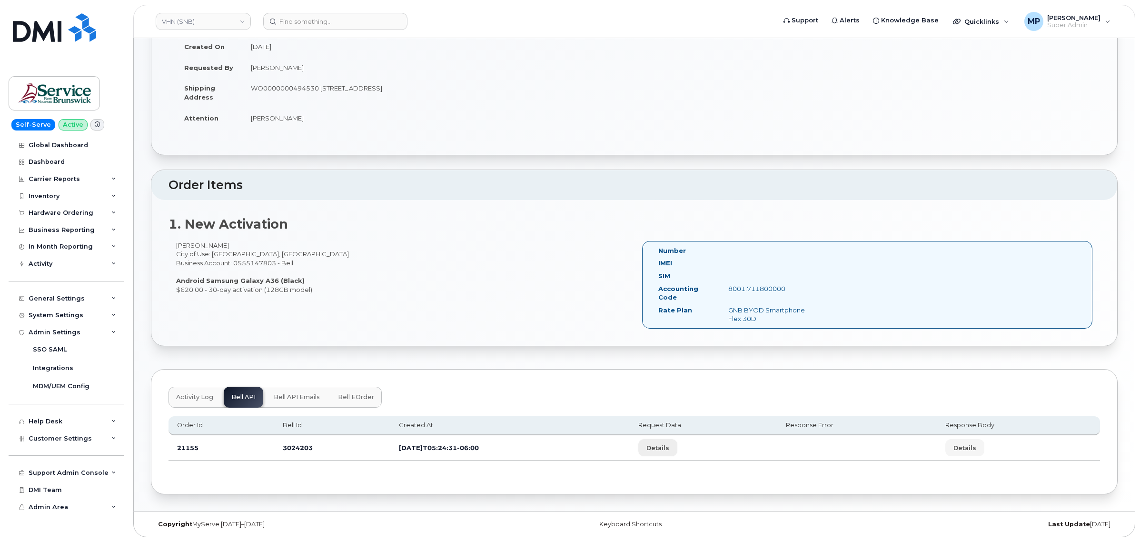
click at [669, 447] on span "Details" at bounding box center [657, 447] width 23 height 9
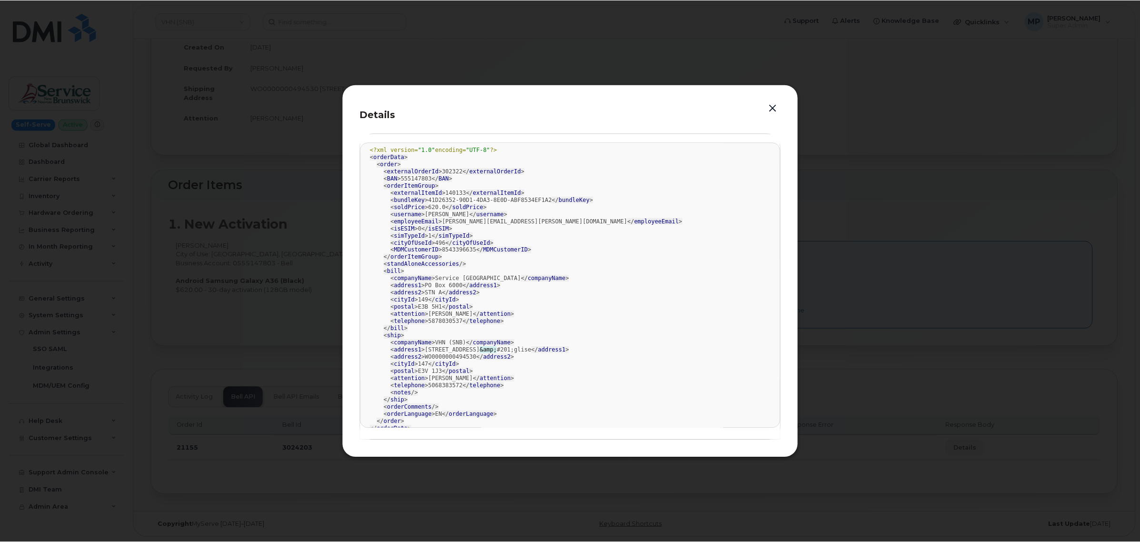
scroll to position [0, 0]
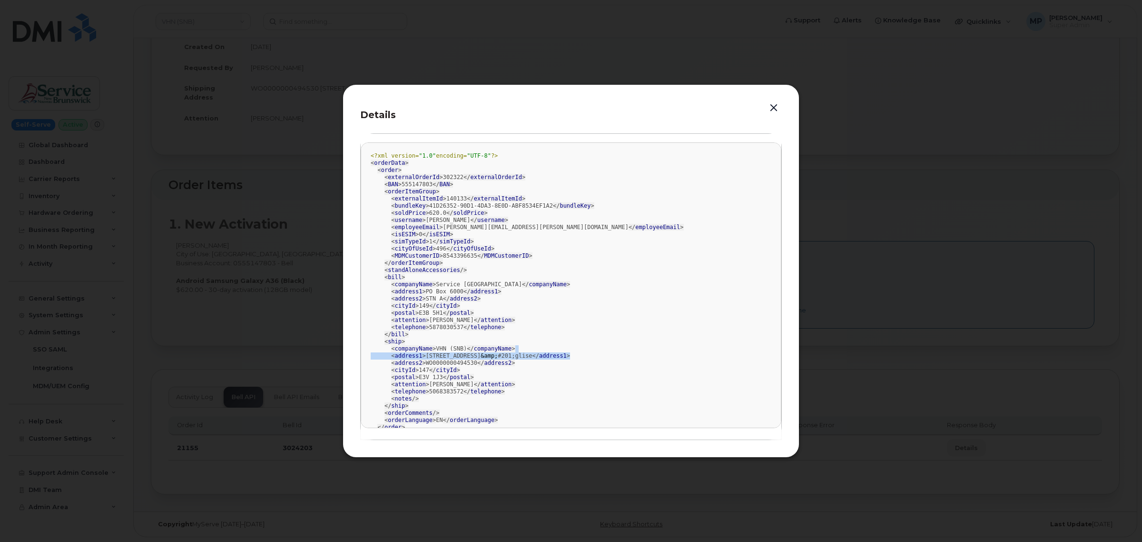
drag, startPoint x: 781, startPoint y: 348, endPoint x: 778, endPoint y: 353, distance: 6.0
click at [778, 358] on pre "<?xml version= "1.0" encoding= "UTF-8" ?> < orderData > < order > < externalOrd…" at bounding box center [571, 285] width 421 height 286
click at [343, 217] on div "Details <?xml version= "1.0" encoding= "UTF-8" ?> < orderData > < order > < ext…" at bounding box center [571, 270] width 457 height 373
click at [768, 112] on button "button" at bounding box center [774, 107] width 14 height 13
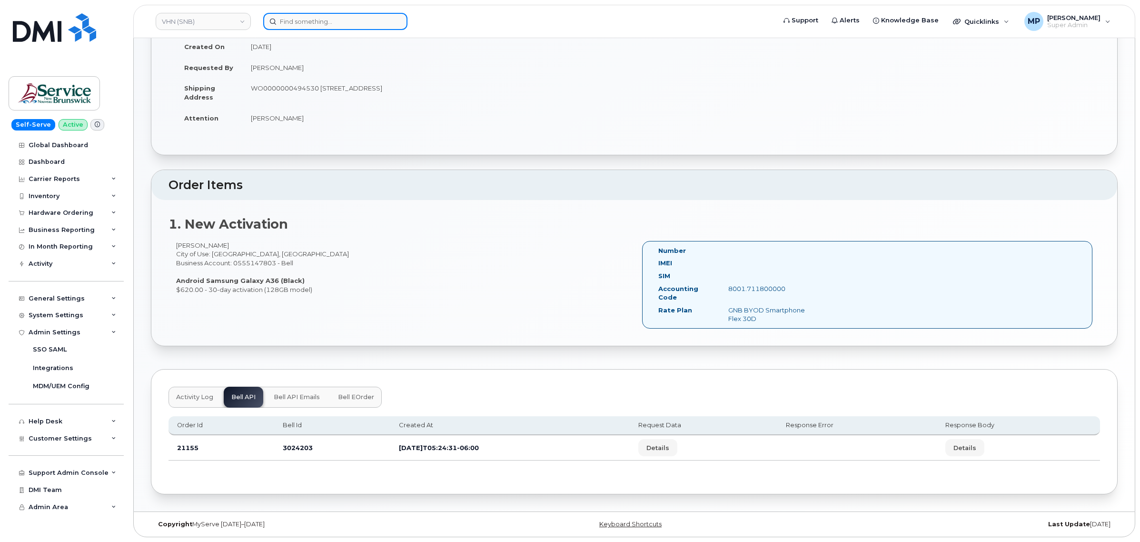
click at [318, 20] on input at bounding box center [335, 21] width 144 height 17
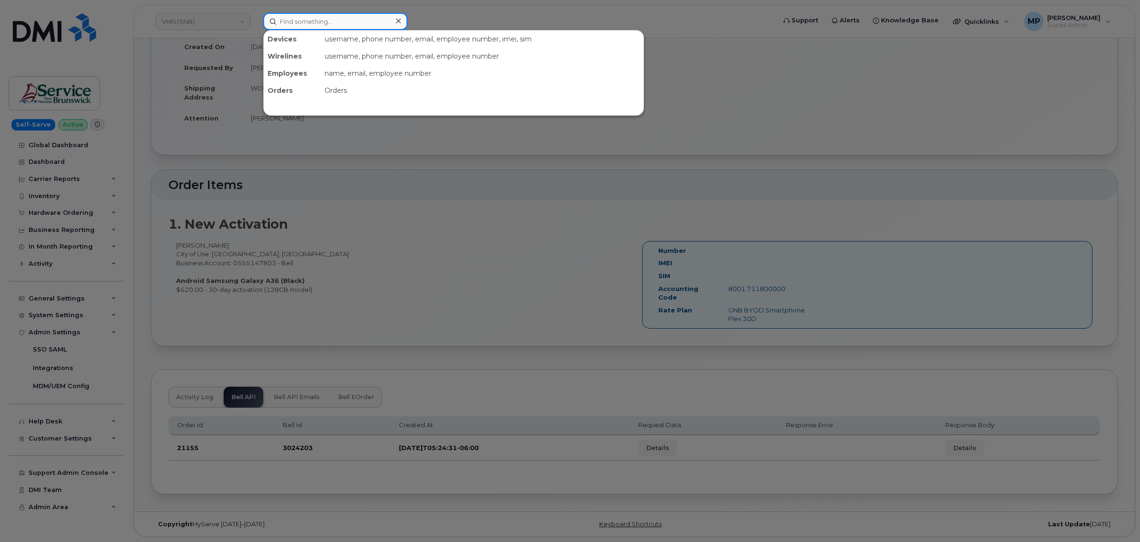
paste input "301601"
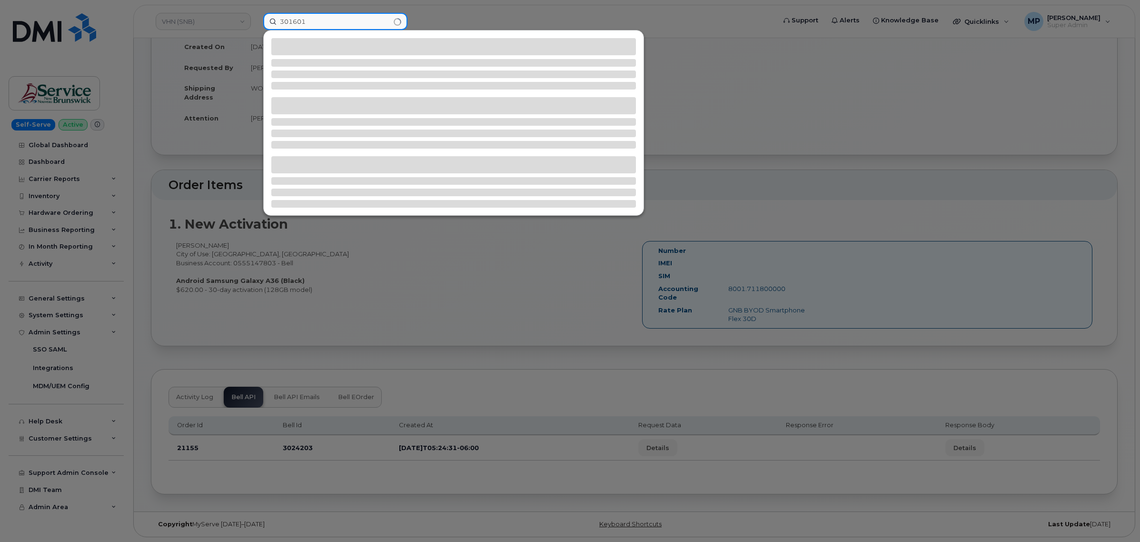
type input "301601"
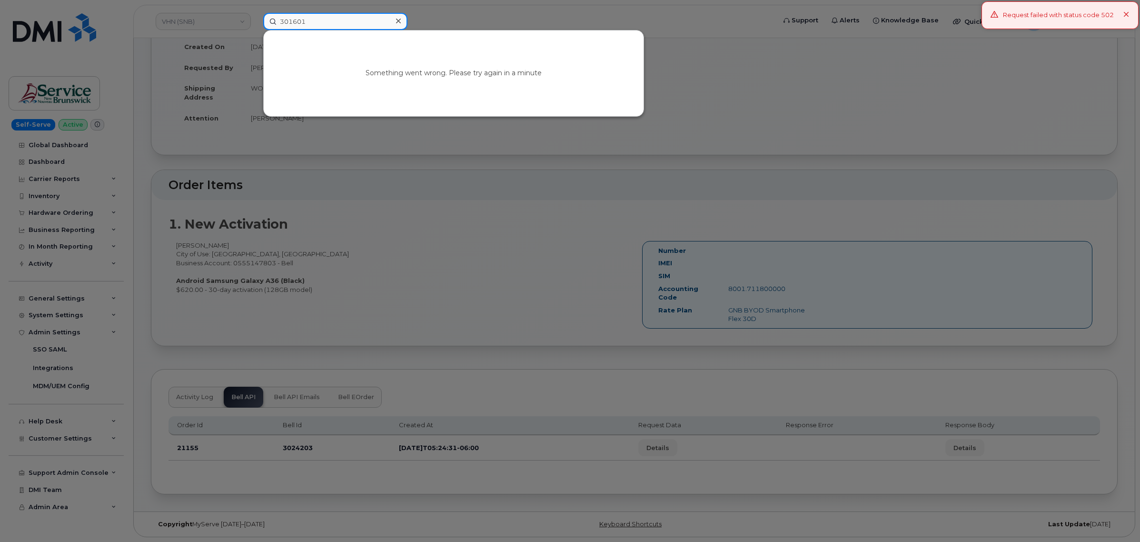
click at [339, 24] on input "301601" at bounding box center [335, 21] width 144 height 17
click at [1128, 12] on icon at bounding box center [1126, 15] width 6 height 6
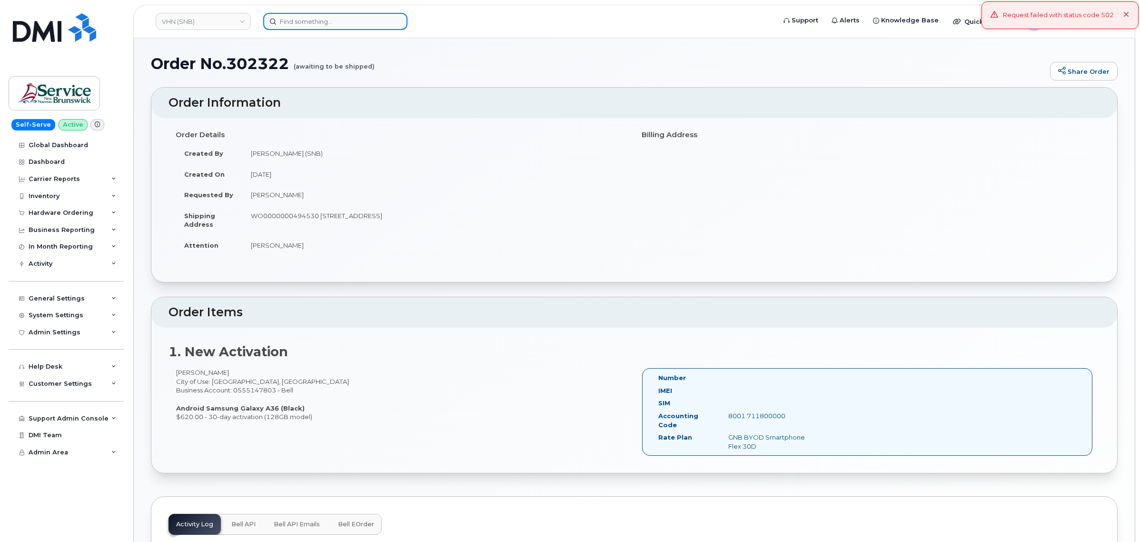
click at [324, 19] on input at bounding box center [335, 21] width 144 height 17
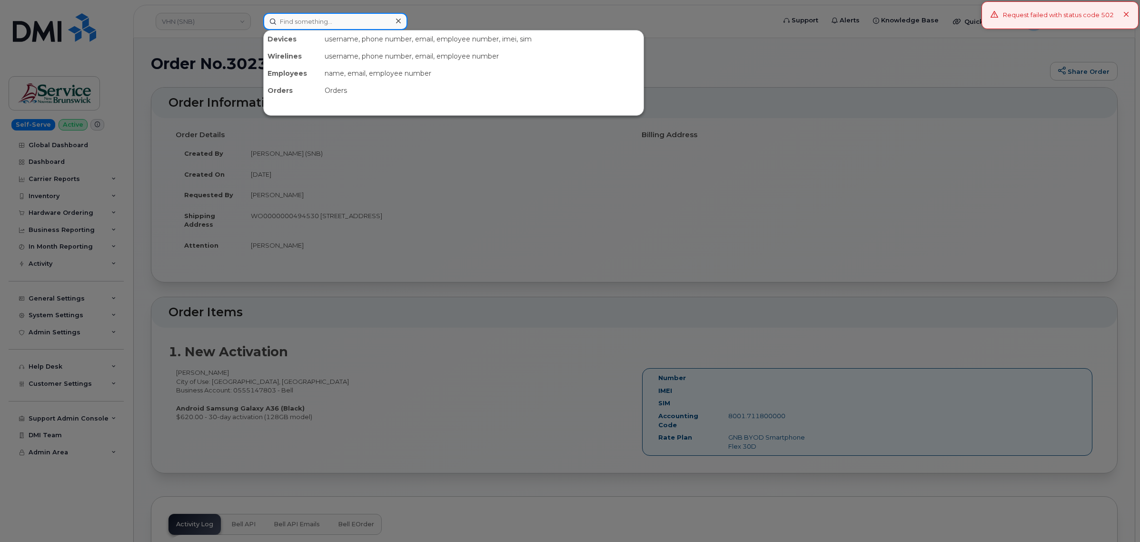
paste input "301601"
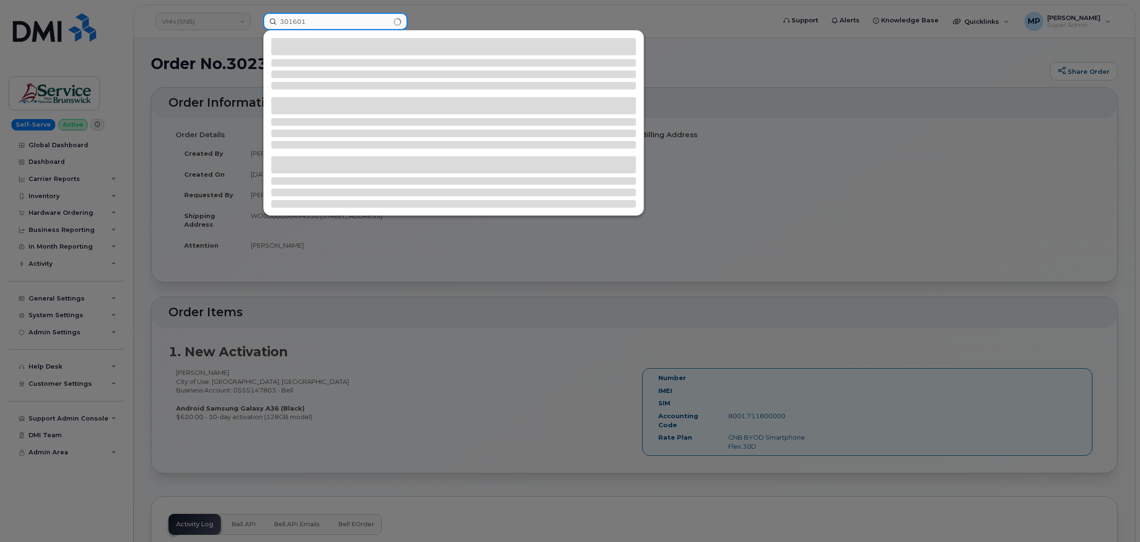
type input "301601"
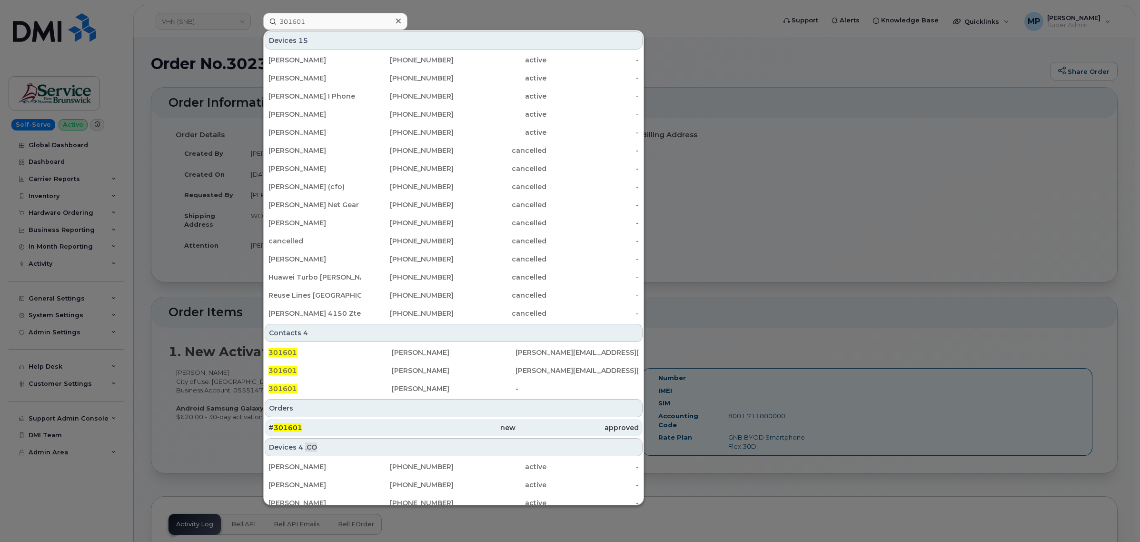
drag, startPoint x: 294, startPoint y: 427, endPoint x: 266, endPoint y: 434, distance: 29.0
click at [294, 427] on span "301601" at bounding box center [288, 427] width 29 height 9
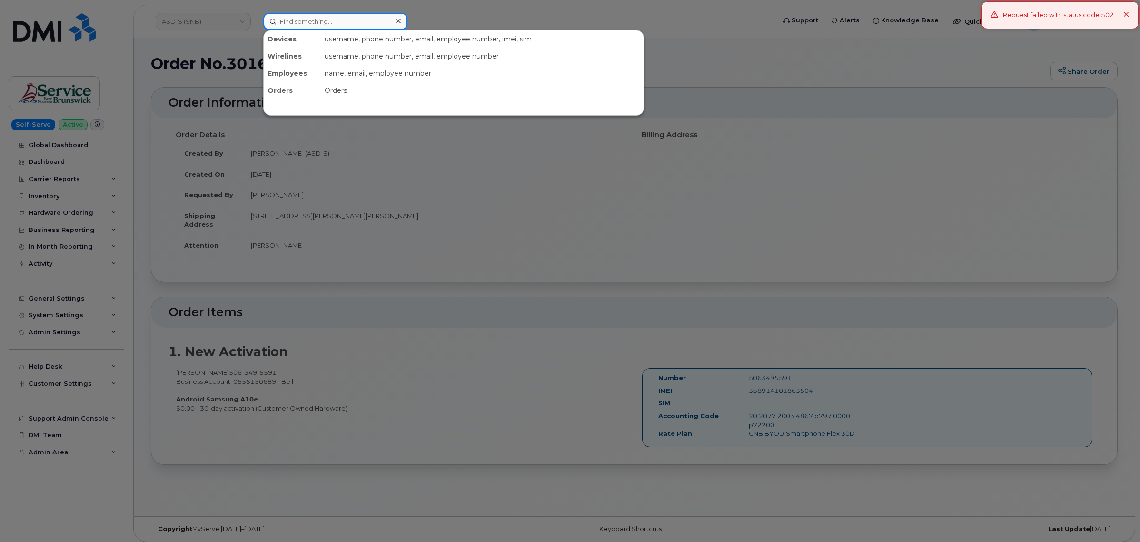
click at [302, 21] on input at bounding box center [335, 21] width 144 height 17
paste input "301601"
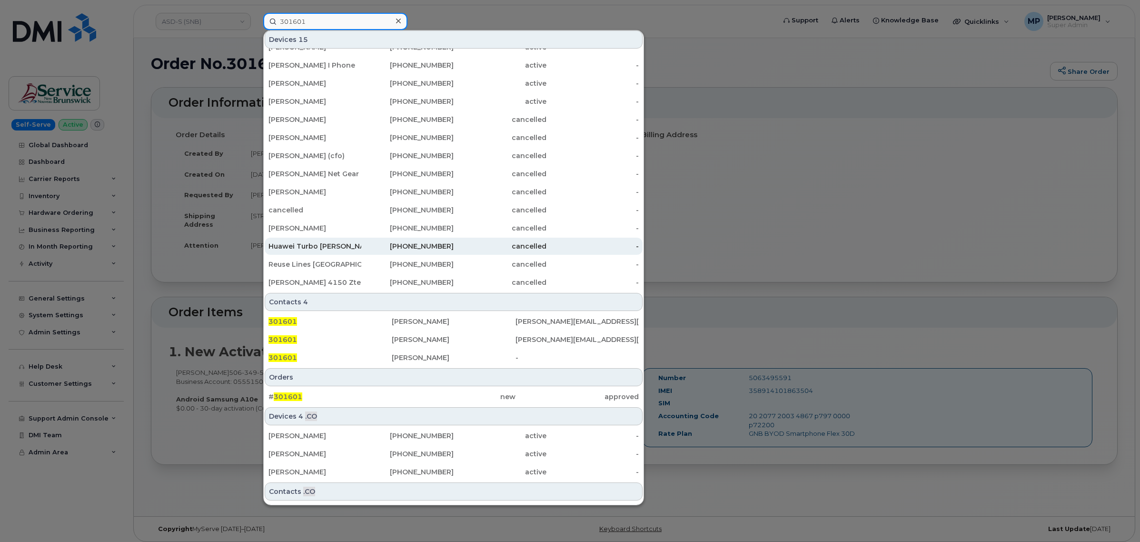
scroll to position [47, 0]
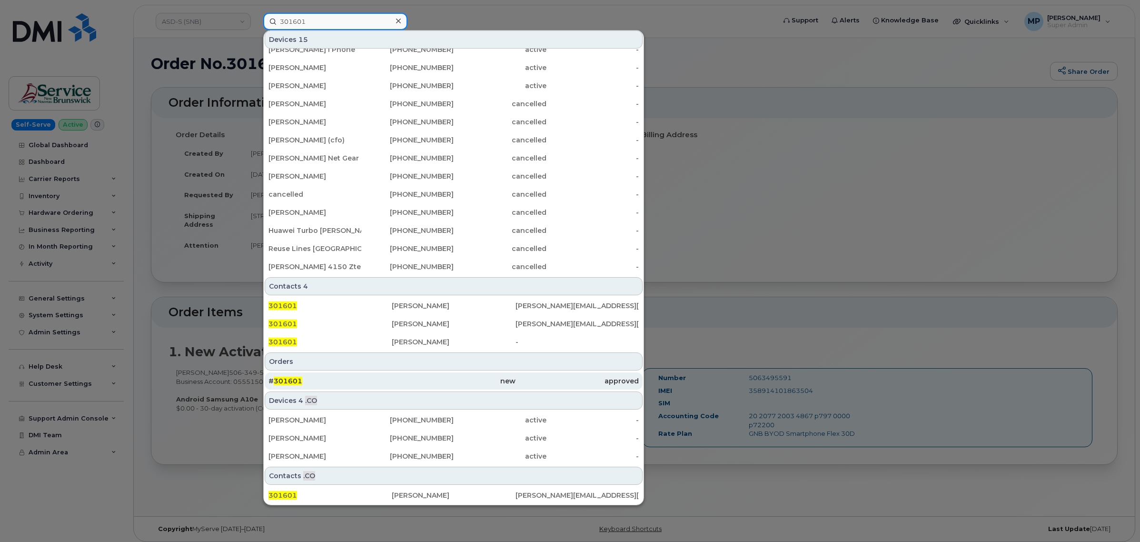
type input "301601"
click at [289, 377] on span "301601" at bounding box center [288, 381] width 29 height 9
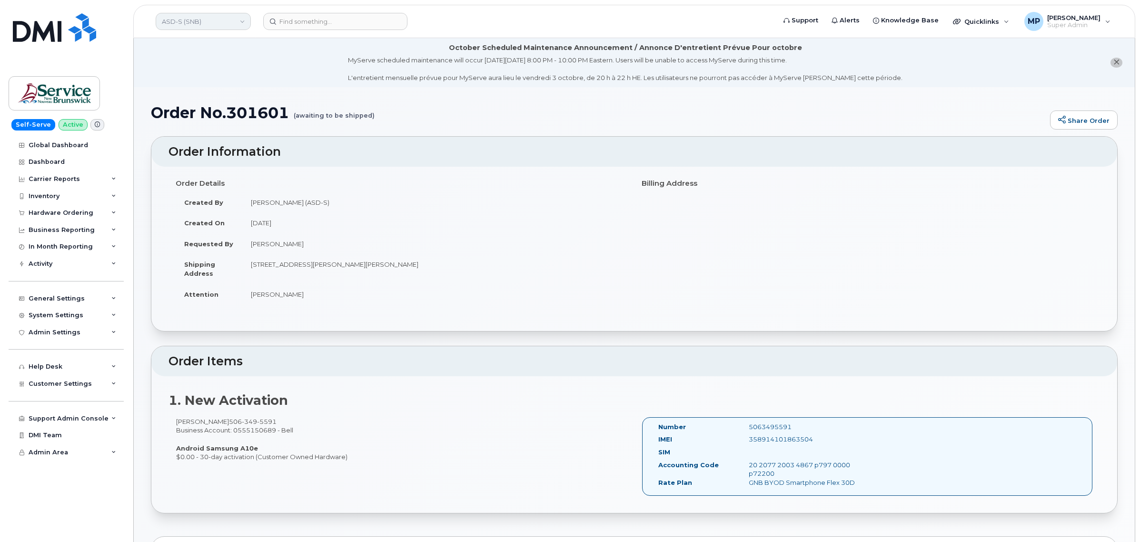
click at [235, 17] on link "ASD-S (SNB)" at bounding box center [203, 21] width 95 height 17
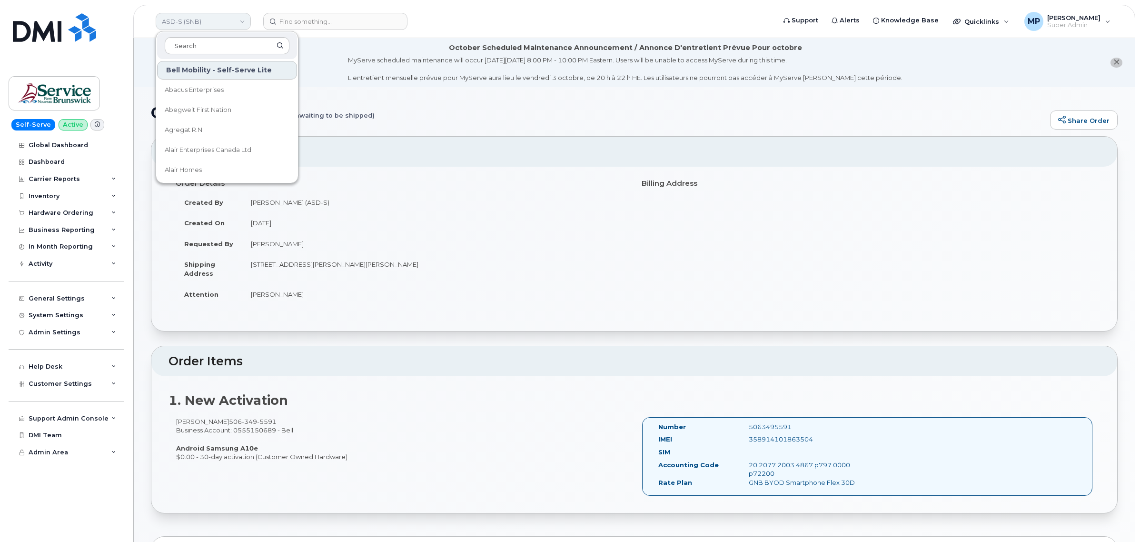
click at [235, 17] on link "ASD-S (SNB)" at bounding box center [203, 21] width 95 height 17
click at [597, 130] on div "Order No.301601 (awaiting to be shipped) Share Order" at bounding box center [634, 120] width 967 height 32
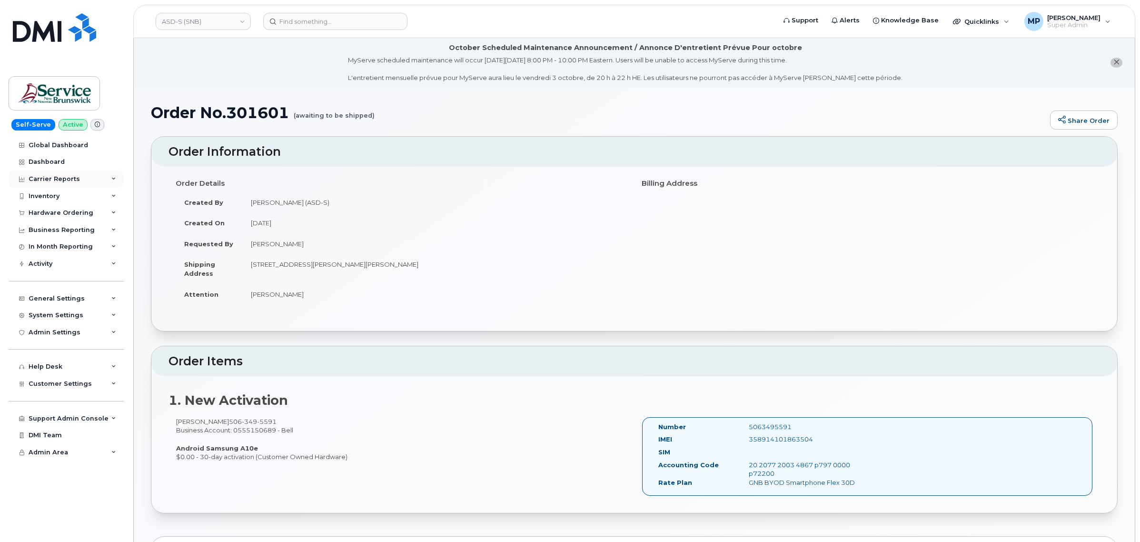
click at [87, 175] on div "Carrier Reports" at bounding box center [66, 178] width 115 height 17
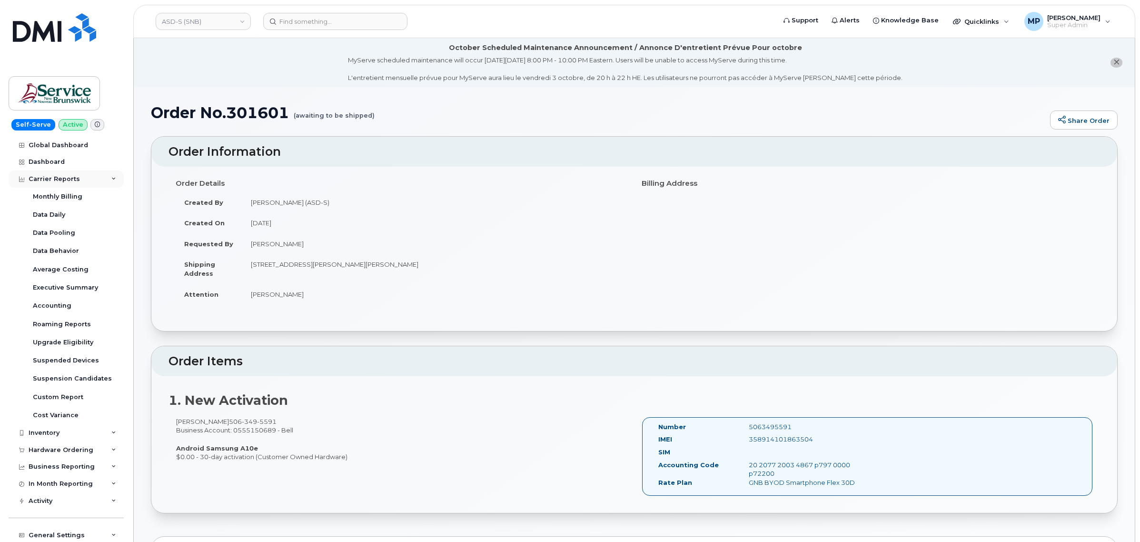
click at [87, 176] on div "Carrier Reports" at bounding box center [66, 178] width 115 height 17
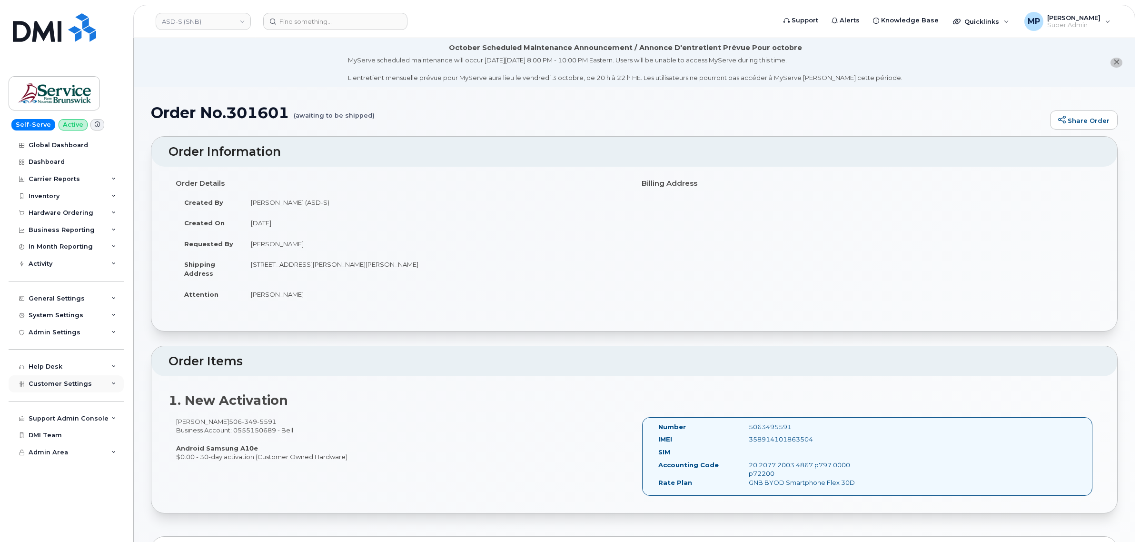
click at [56, 384] on span "Customer Settings" at bounding box center [60, 383] width 63 height 7
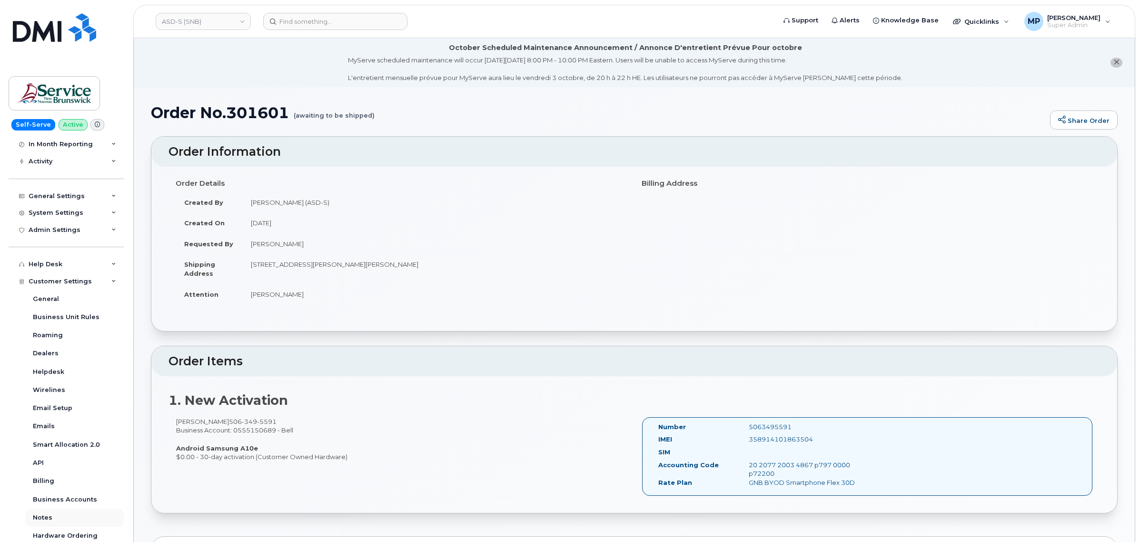
scroll to position [196, 0]
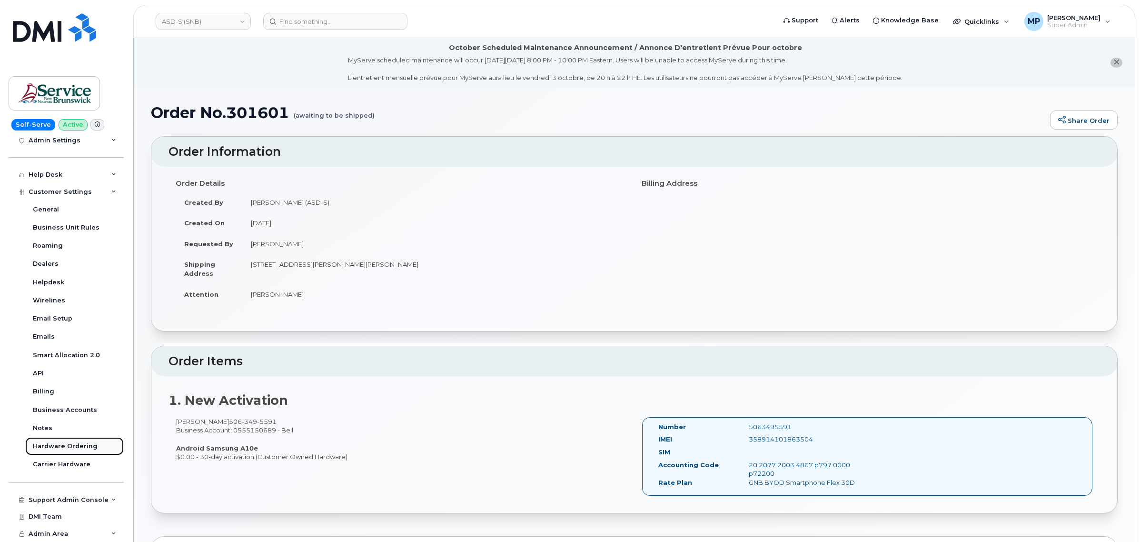
click at [55, 442] on div "Hardware Ordering" at bounding box center [65, 446] width 65 height 9
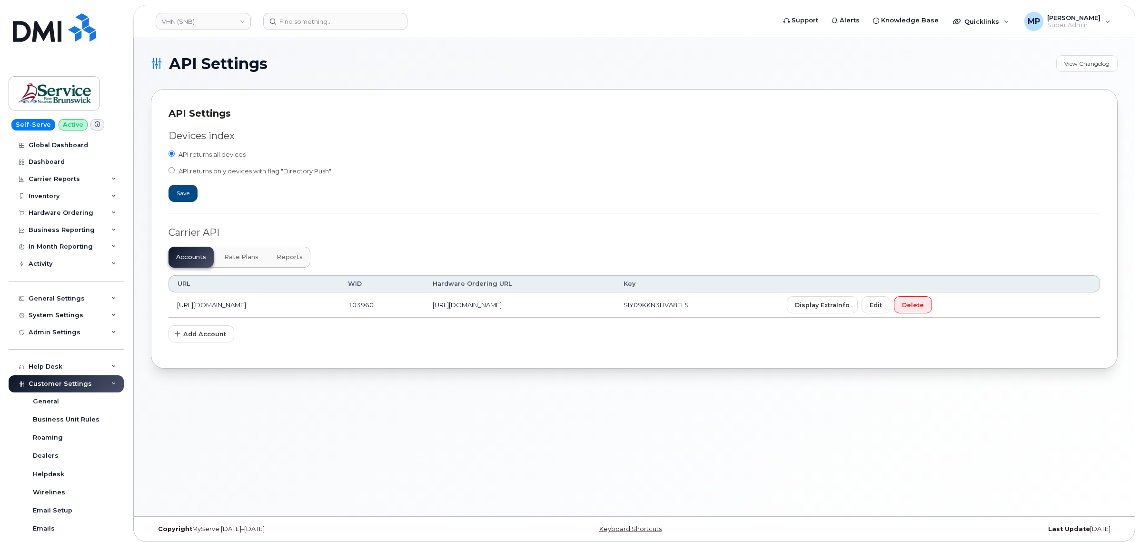
scroll to position [196, 0]
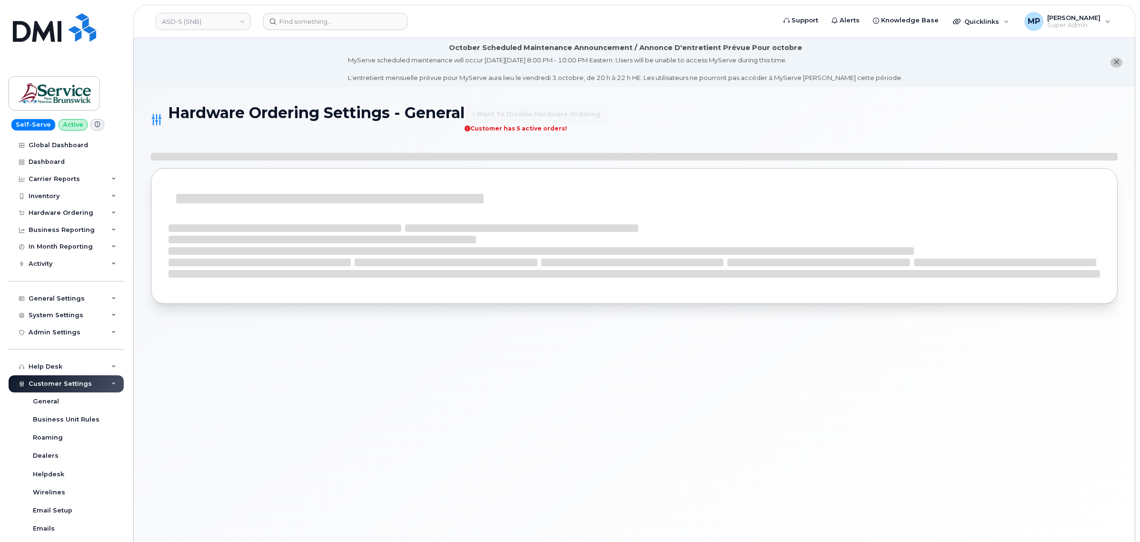
select select "admins"
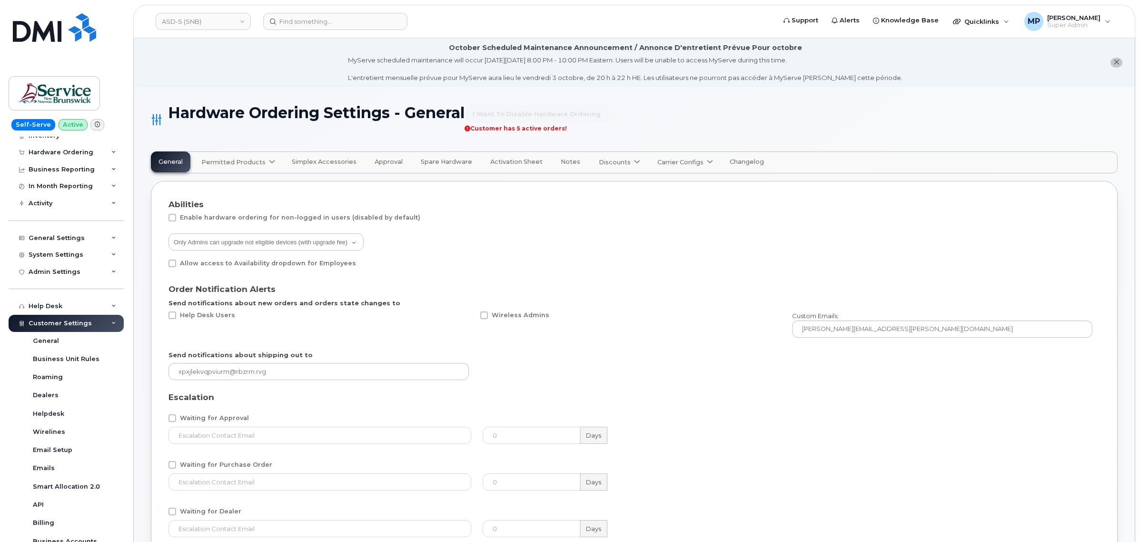
scroll to position [60, 0]
click at [56, 256] on div "System Settings" at bounding box center [56, 256] width 55 height 8
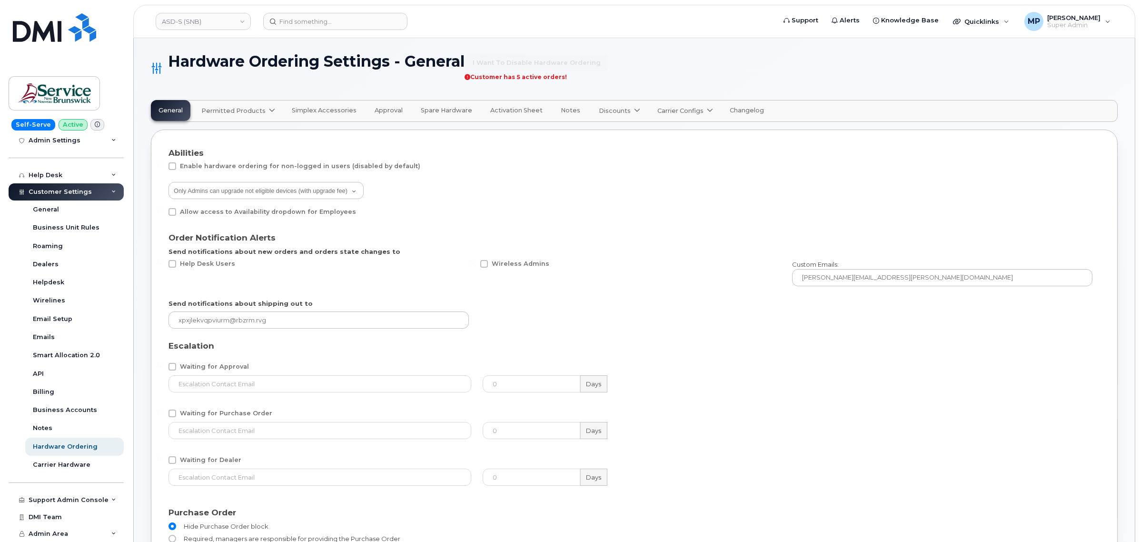
scroll to position [119, 0]
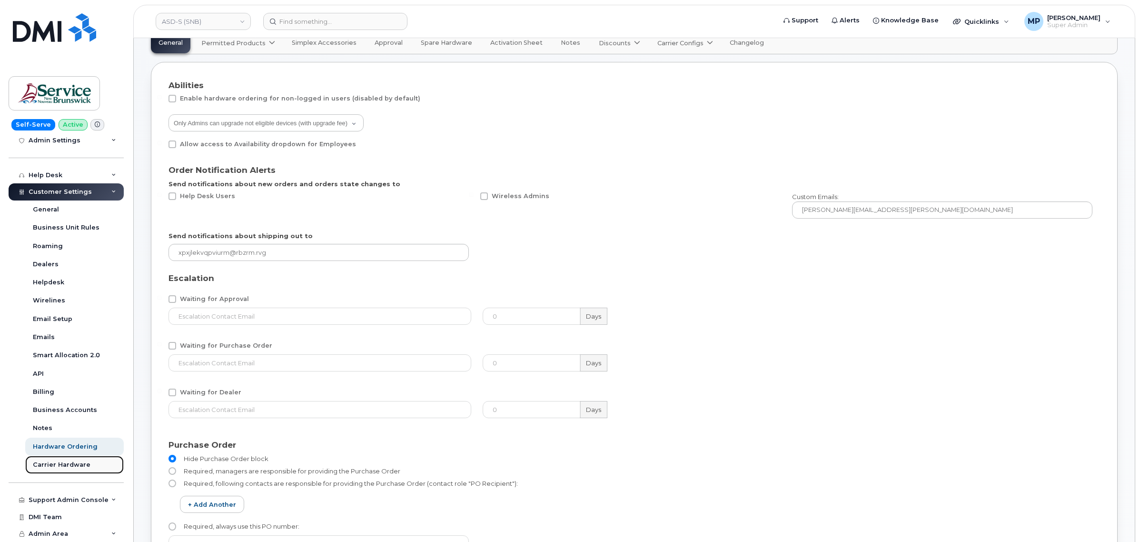
click at [53, 465] on div "Carrier Hardware" at bounding box center [62, 464] width 58 height 9
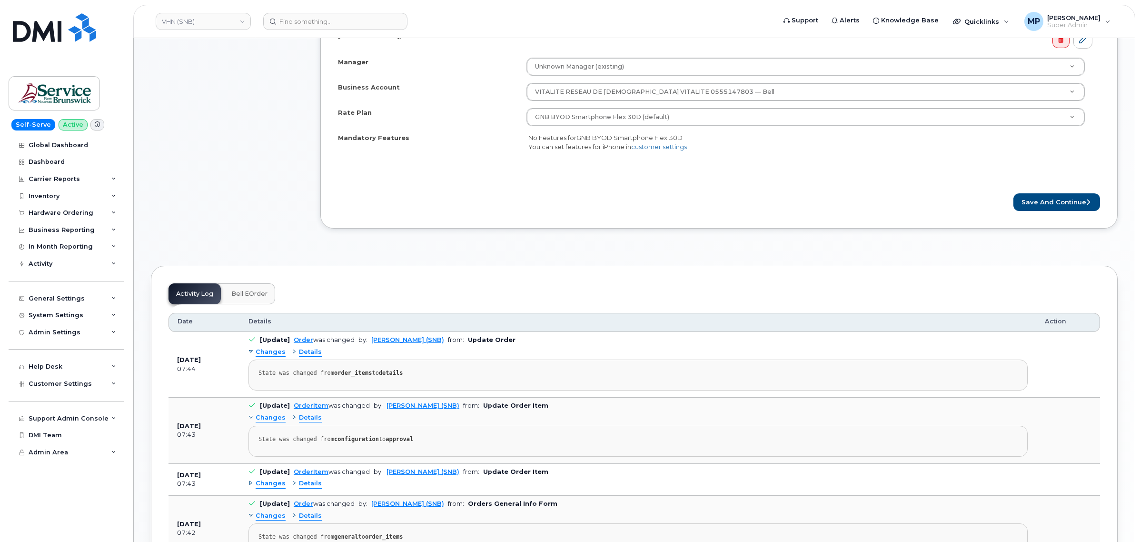
scroll to position [417, 0]
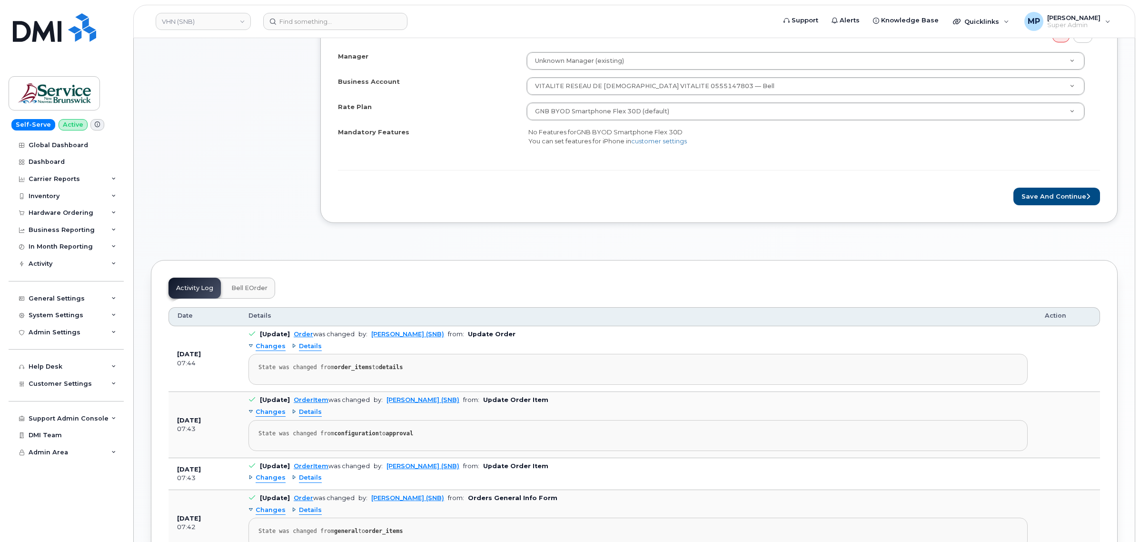
click at [243, 296] on button "Bell eOrder" at bounding box center [249, 288] width 51 height 21
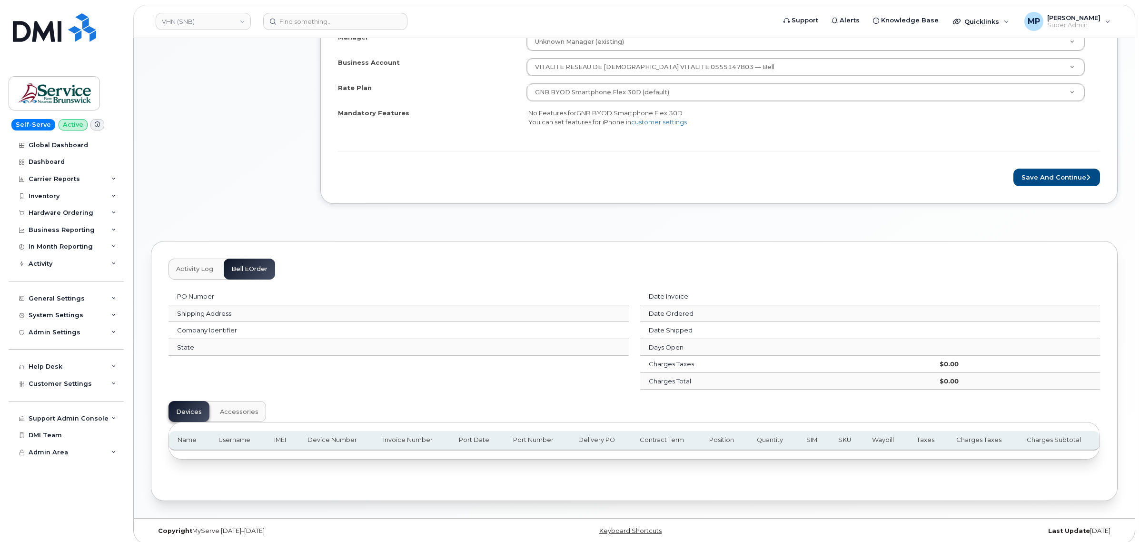
scroll to position [446, 0]
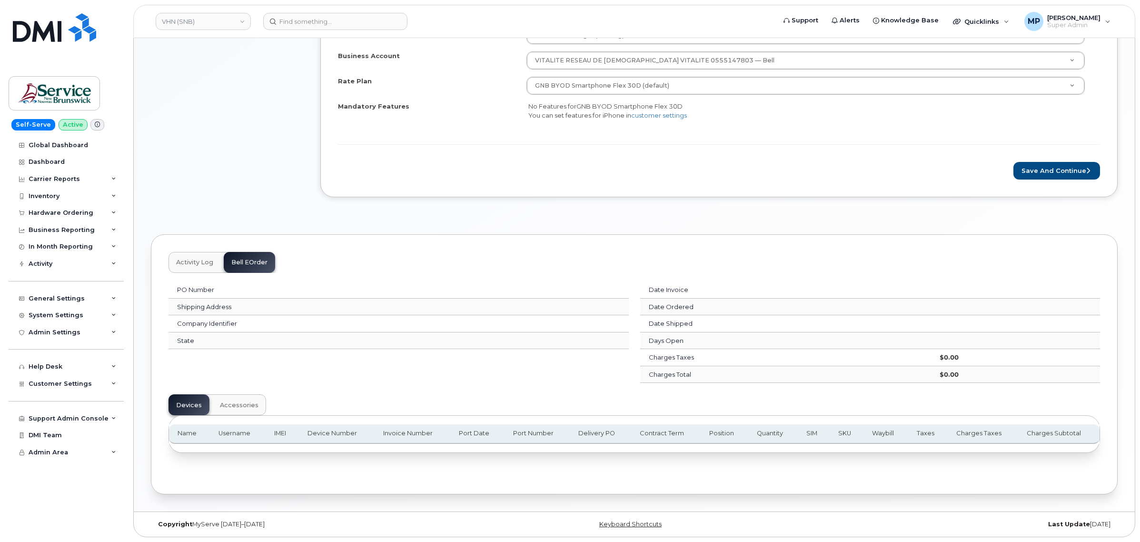
click at [188, 255] on button "Activity Log" at bounding box center [195, 262] width 52 height 21
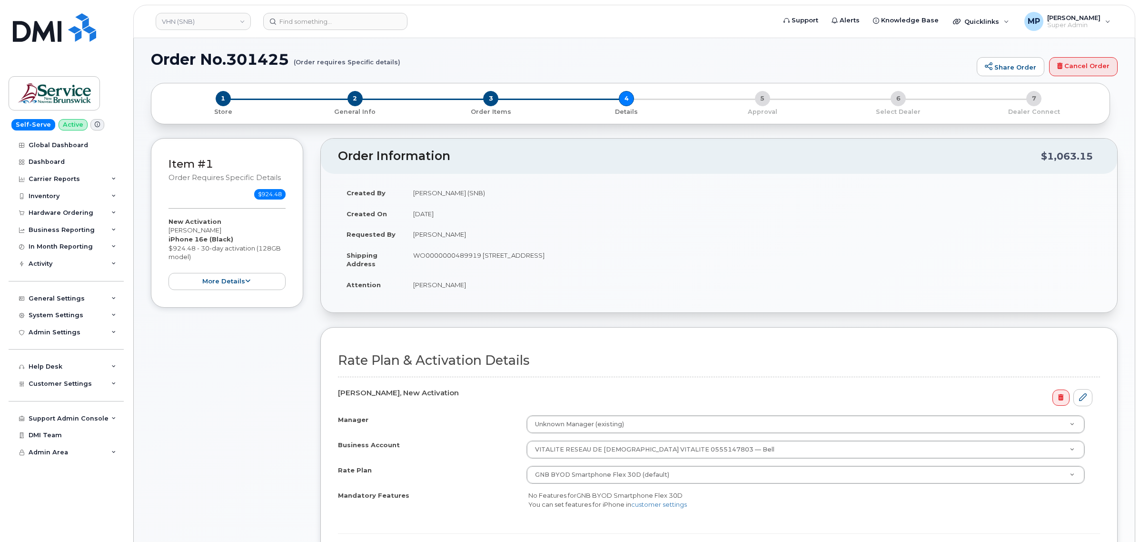
scroll to position [0, 0]
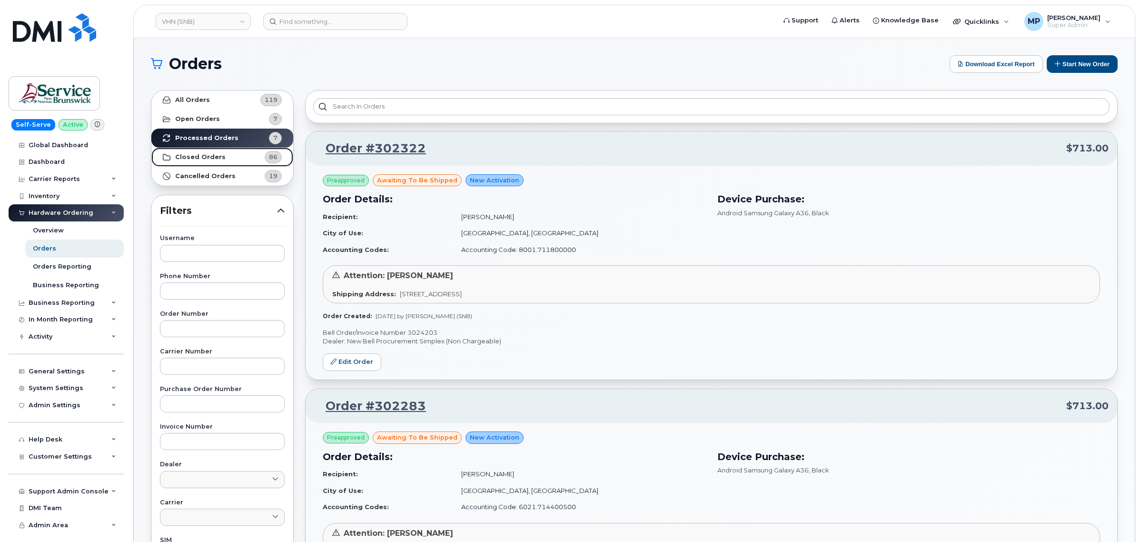
click at [199, 156] on strong "Closed Orders" at bounding box center [200, 157] width 50 height 8
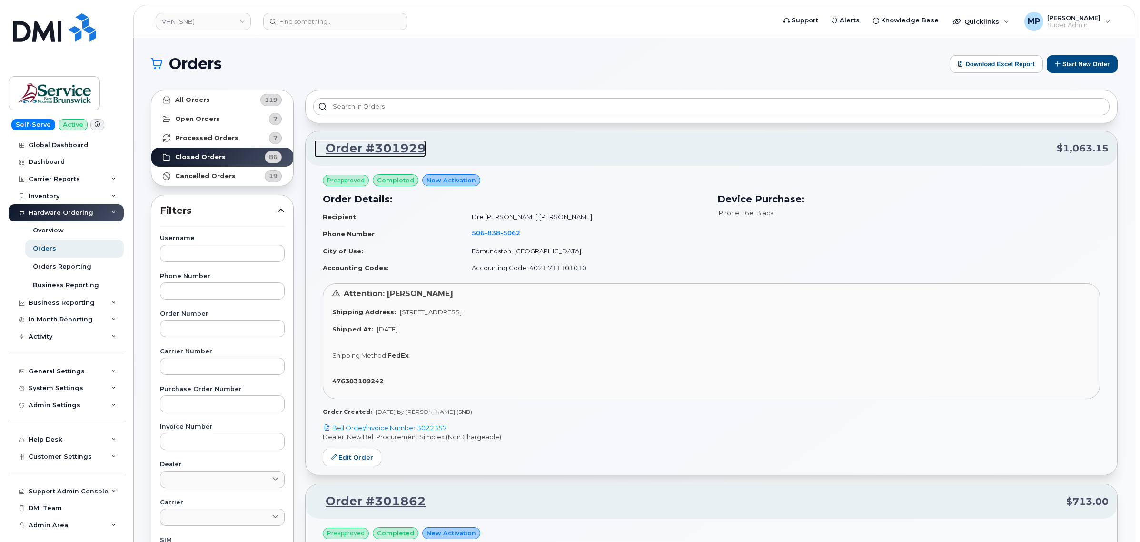
click at [353, 149] on link "Order #301929" at bounding box center [370, 148] width 112 height 17
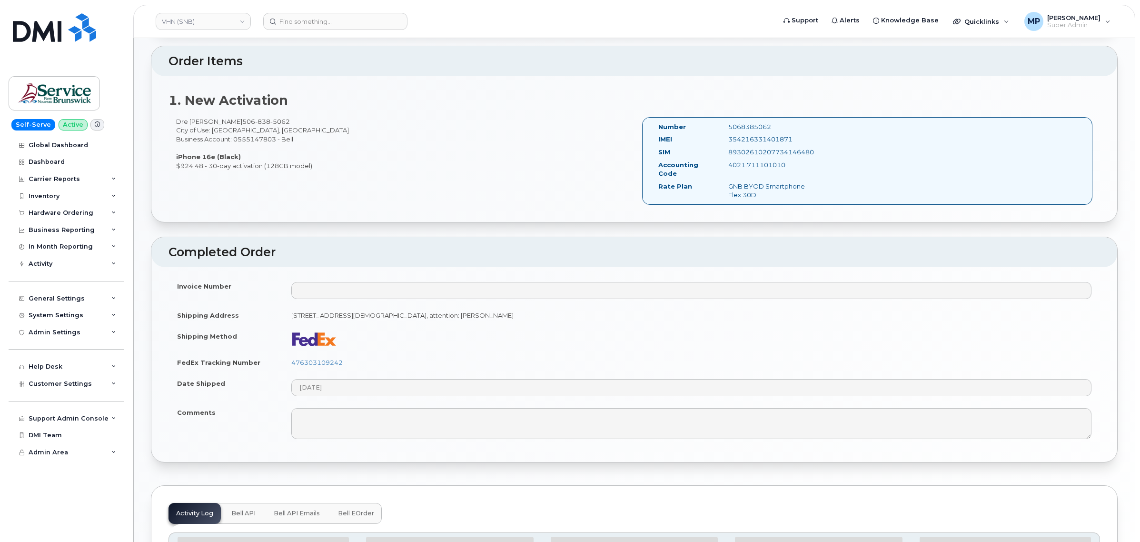
scroll to position [417, 0]
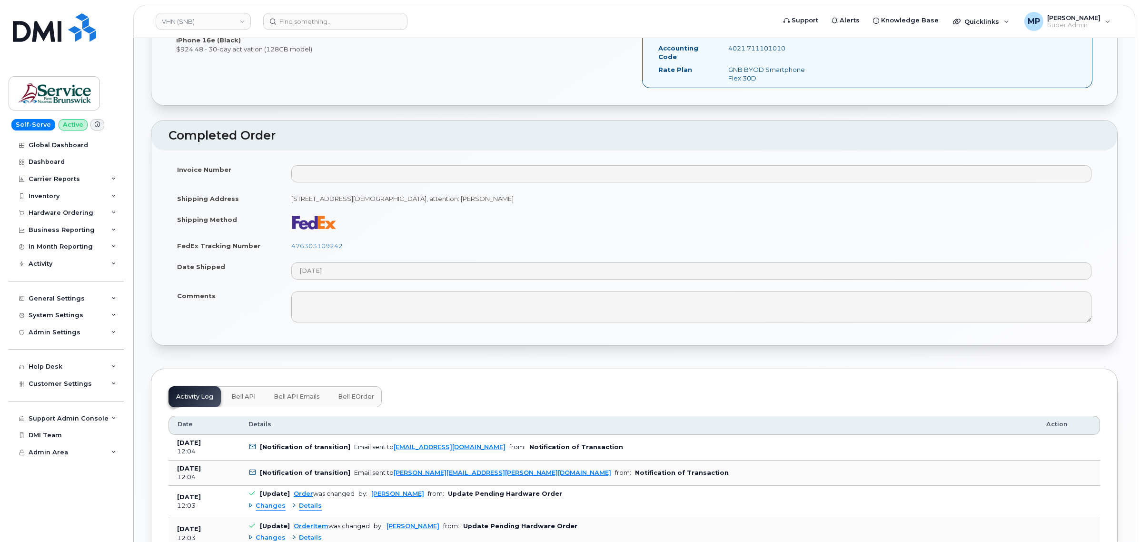
click at [244, 398] on span "Bell API" at bounding box center [243, 397] width 24 height 8
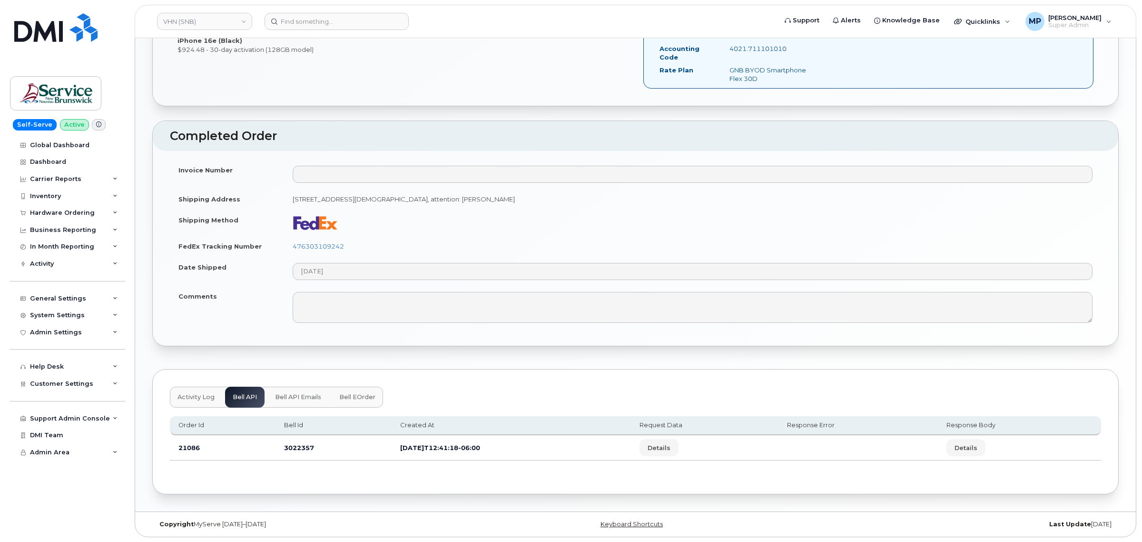
scroll to position [418, 0]
click at [669, 446] on span "Details" at bounding box center [657, 447] width 23 height 9
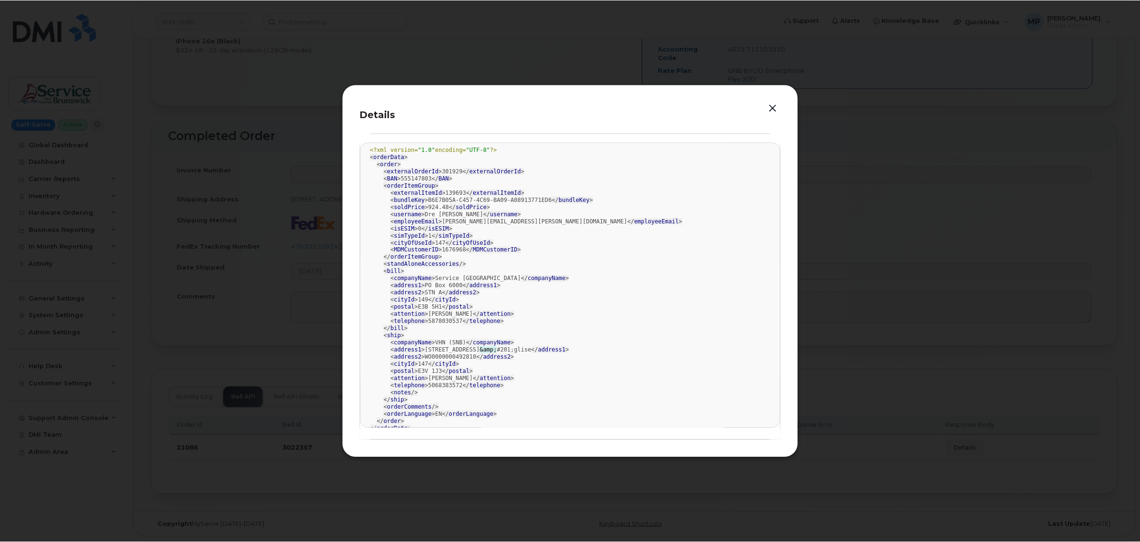
scroll to position [0, 0]
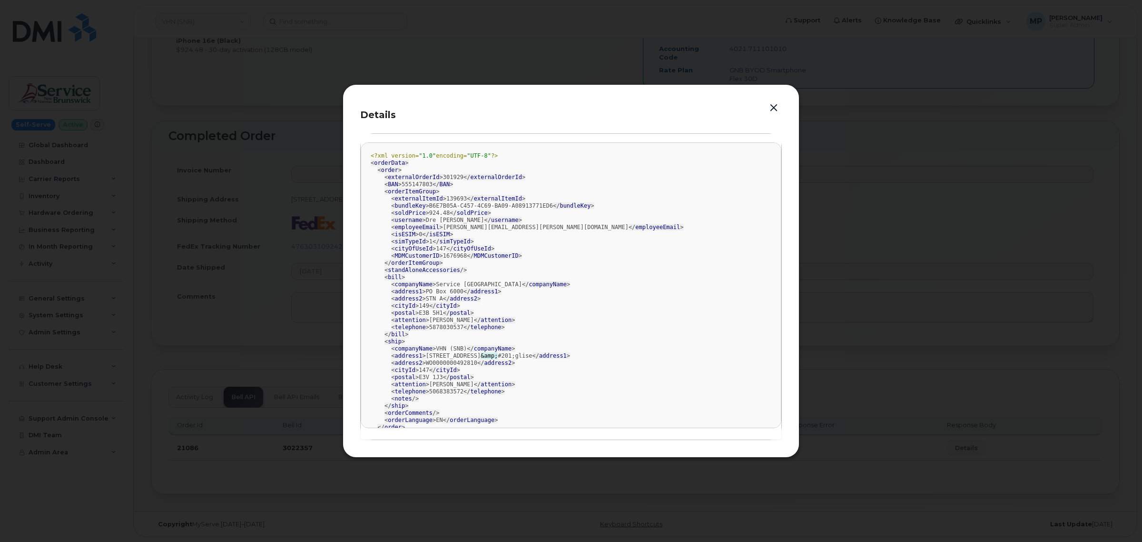
click at [773, 108] on button "button" at bounding box center [774, 107] width 14 height 13
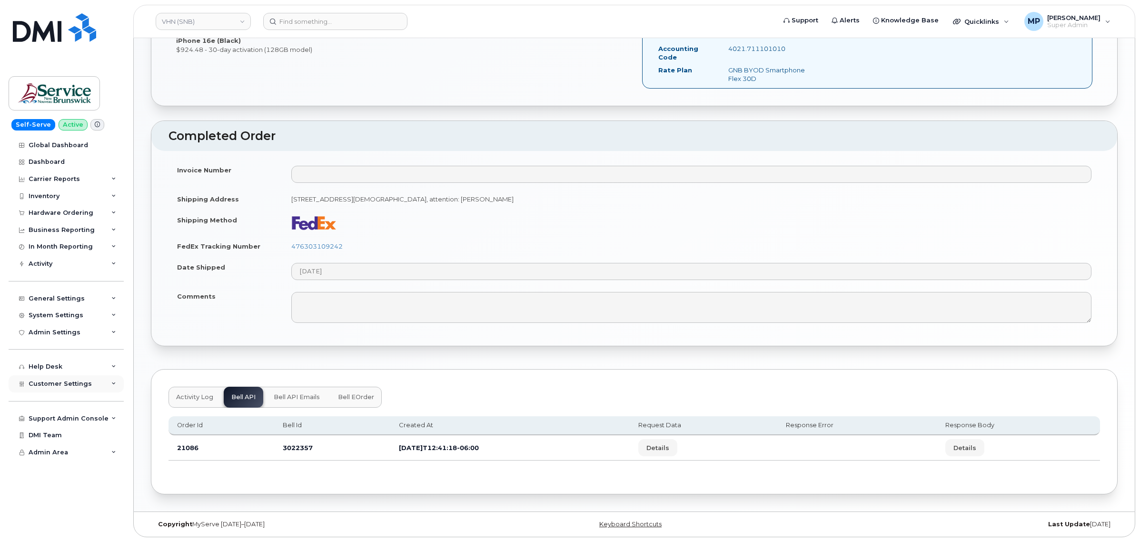
click at [50, 386] on span "Customer Settings" at bounding box center [60, 383] width 63 height 7
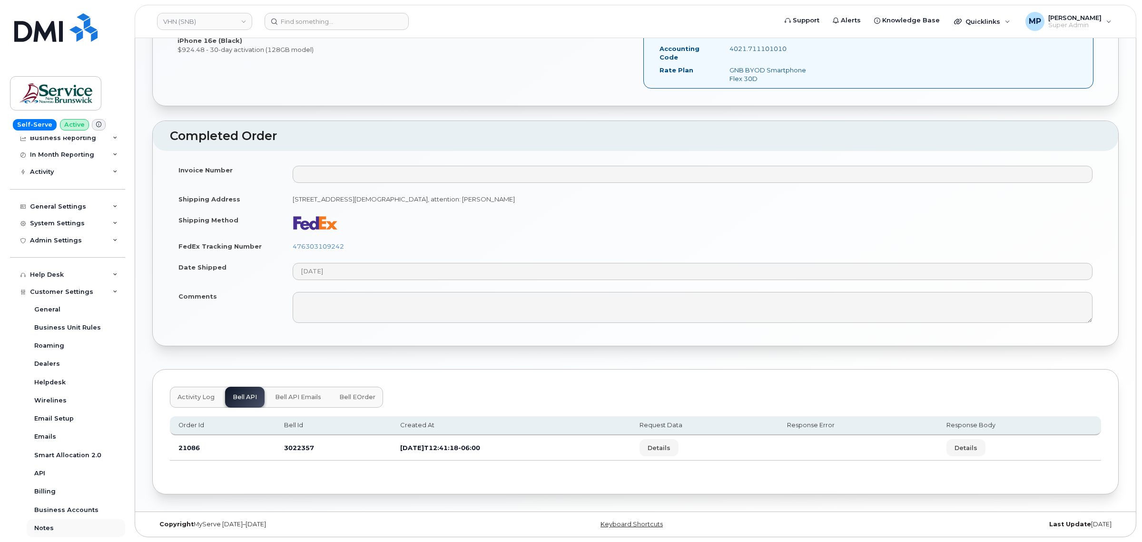
scroll to position [196, 0]
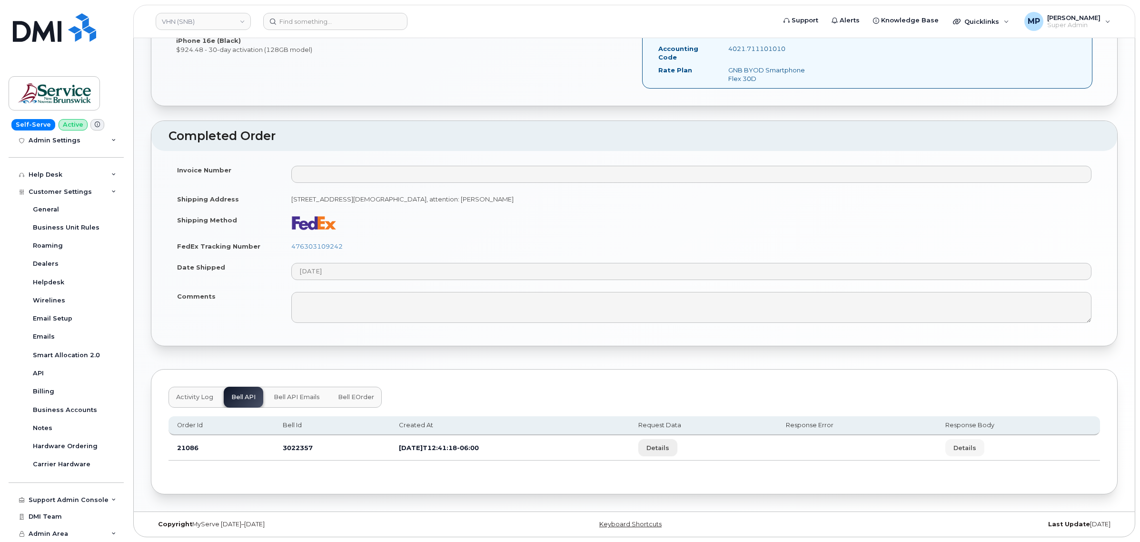
click at [669, 448] on span "Details" at bounding box center [657, 447] width 23 height 9
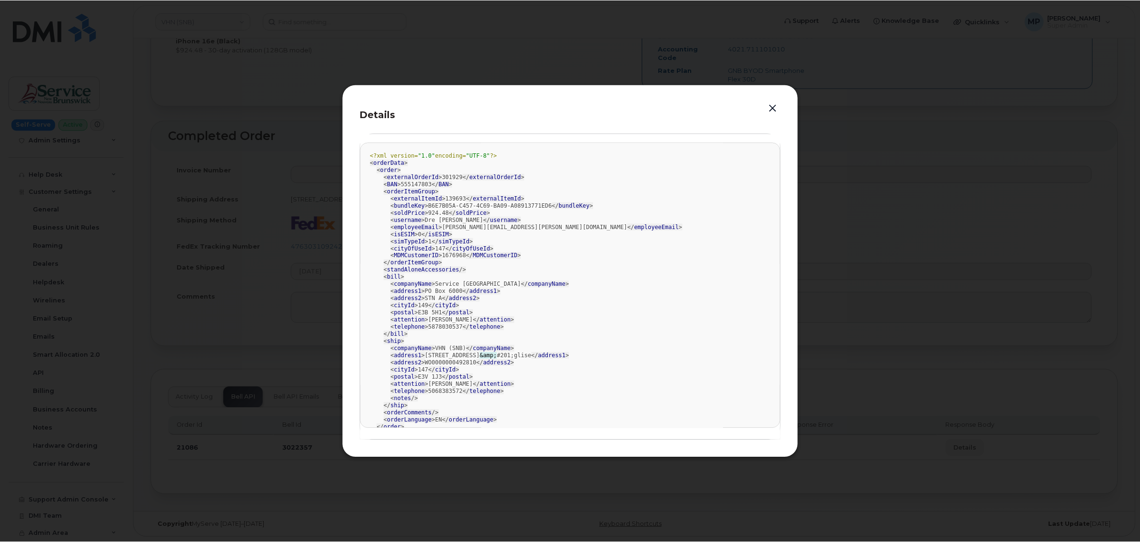
scroll to position [20, 0]
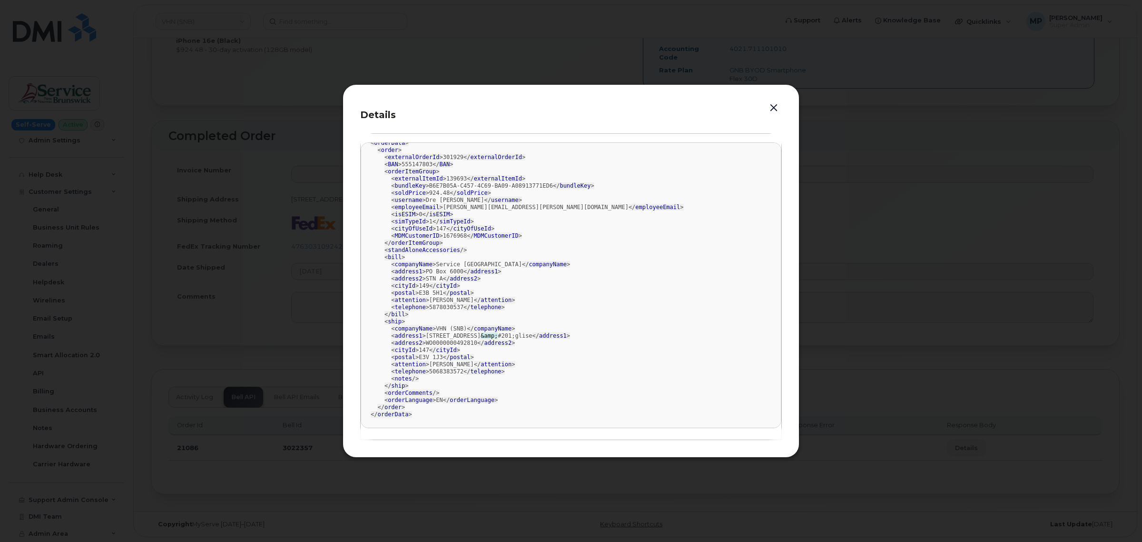
drag, startPoint x: 771, startPoint y: 109, endPoint x: 754, endPoint y: 121, distance: 21.3
click at [772, 109] on button "button" at bounding box center [774, 107] width 14 height 13
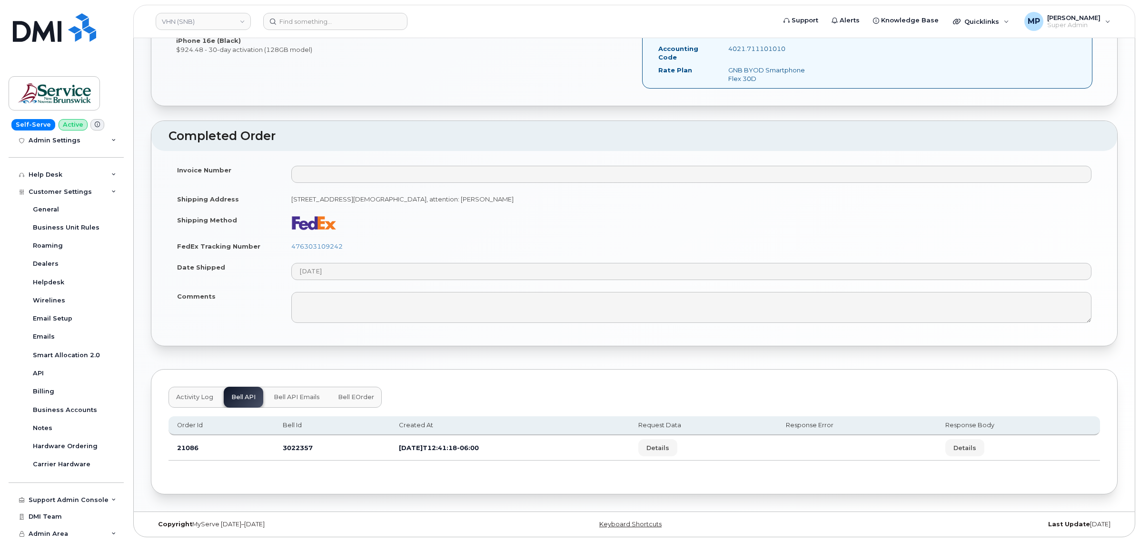
click at [524, 394] on div "Activity Log Bell API Bell API Emails Bell eOrder Order Id Bell Id Created At R…" at bounding box center [634, 431] width 967 height 125
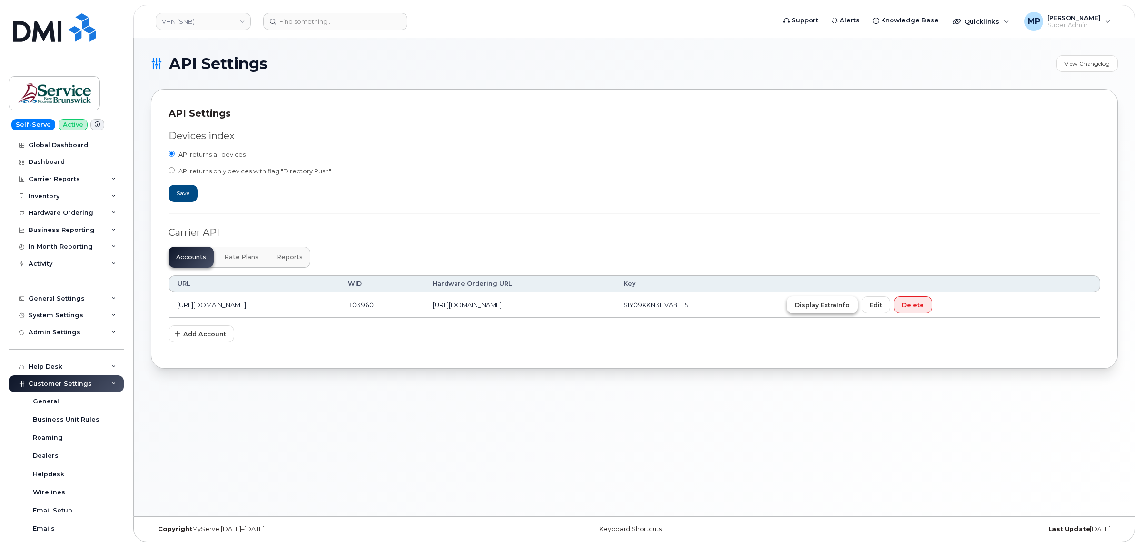
click at [850, 305] on span "Display ExtraInfo" at bounding box center [822, 304] width 55 height 9
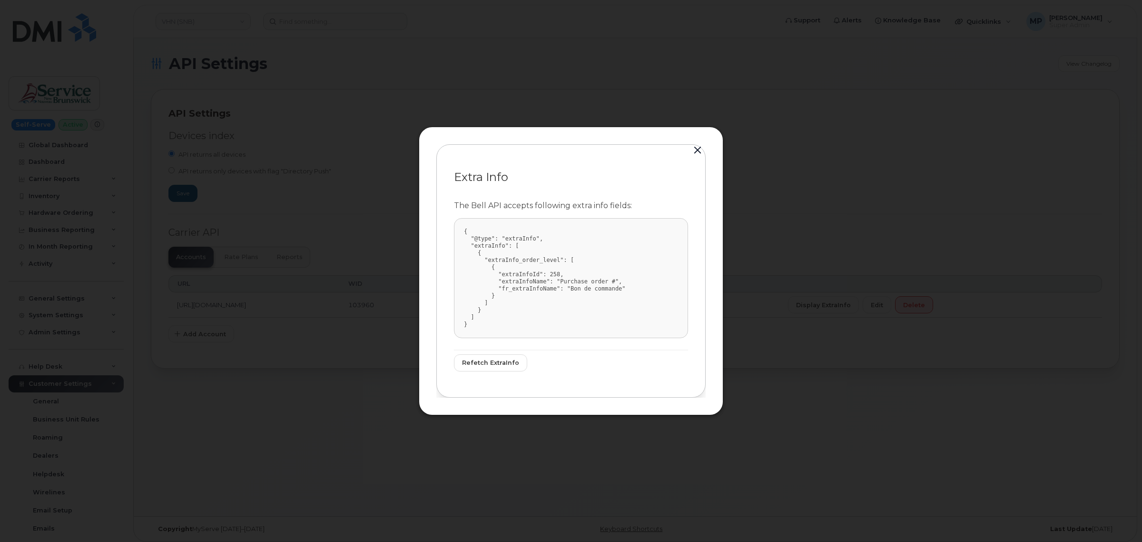
click at [694, 149] on button "button" at bounding box center [698, 150] width 14 height 13
